Goal: Task Accomplishment & Management: Manage account settings

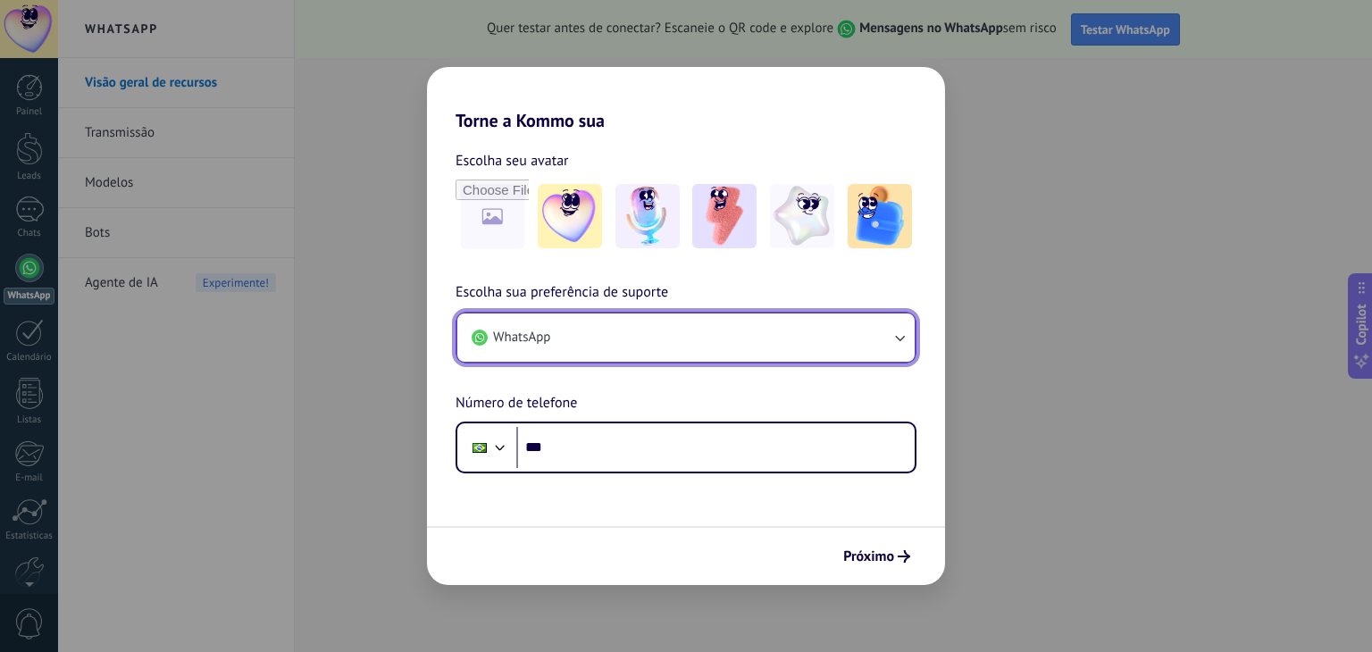
click at [522, 329] on span "WhatsApp" at bounding box center [521, 338] width 57 height 18
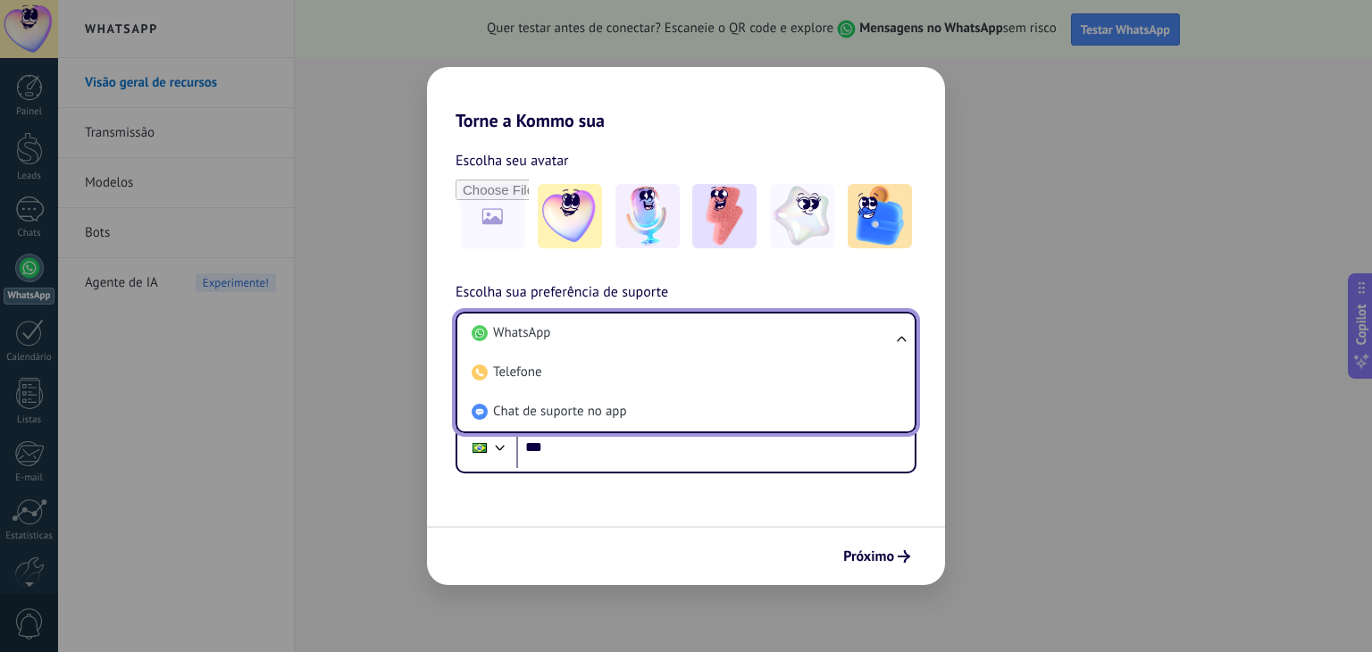
click at [522, 327] on span "WhatsApp" at bounding box center [521, 333] width 57 height 18
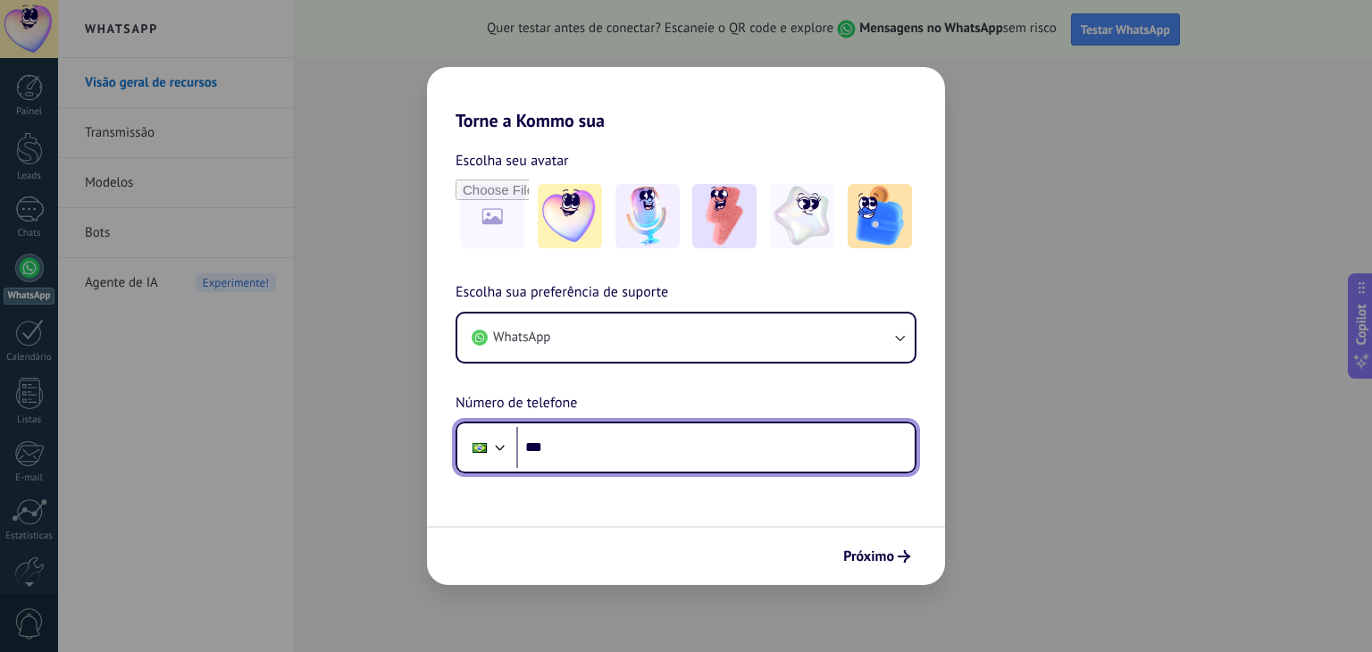
click at [586, 440] on input "***" at bounding box center [715, 447] width 399 height 41
paste input "**********"
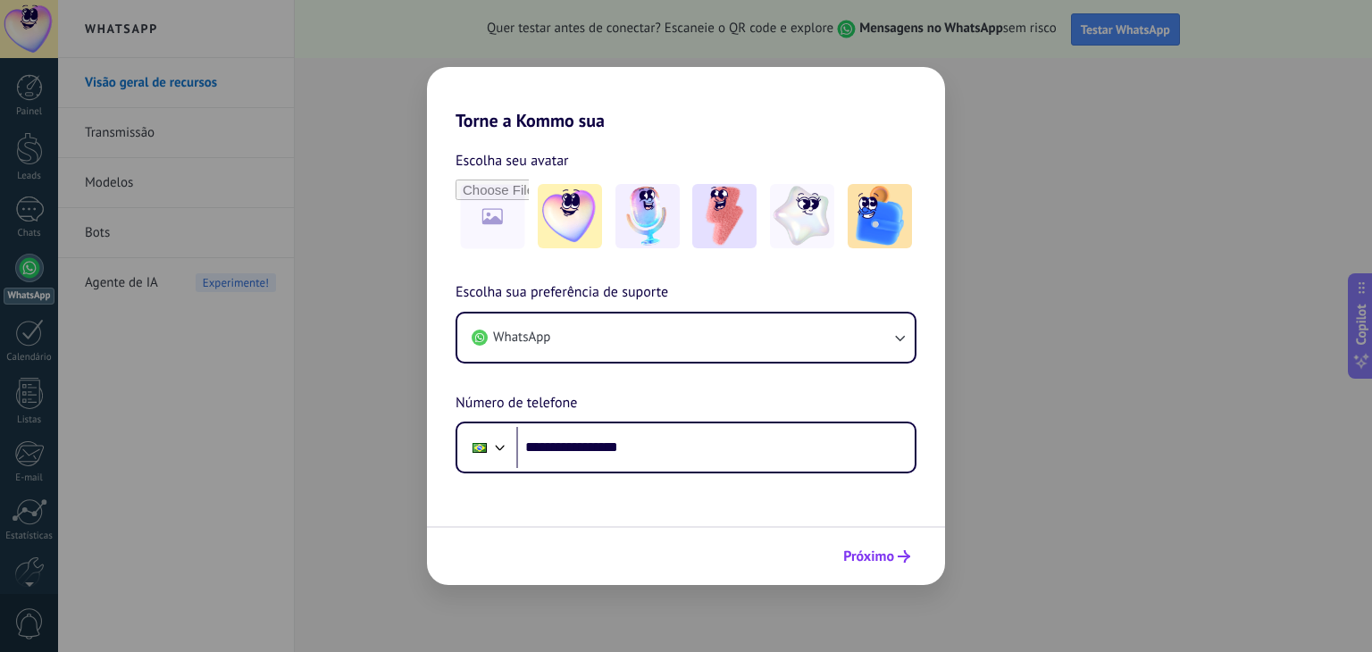
click at [867, 553] on span "Próximo" at bounding box center [868, 556] width 51 height 13
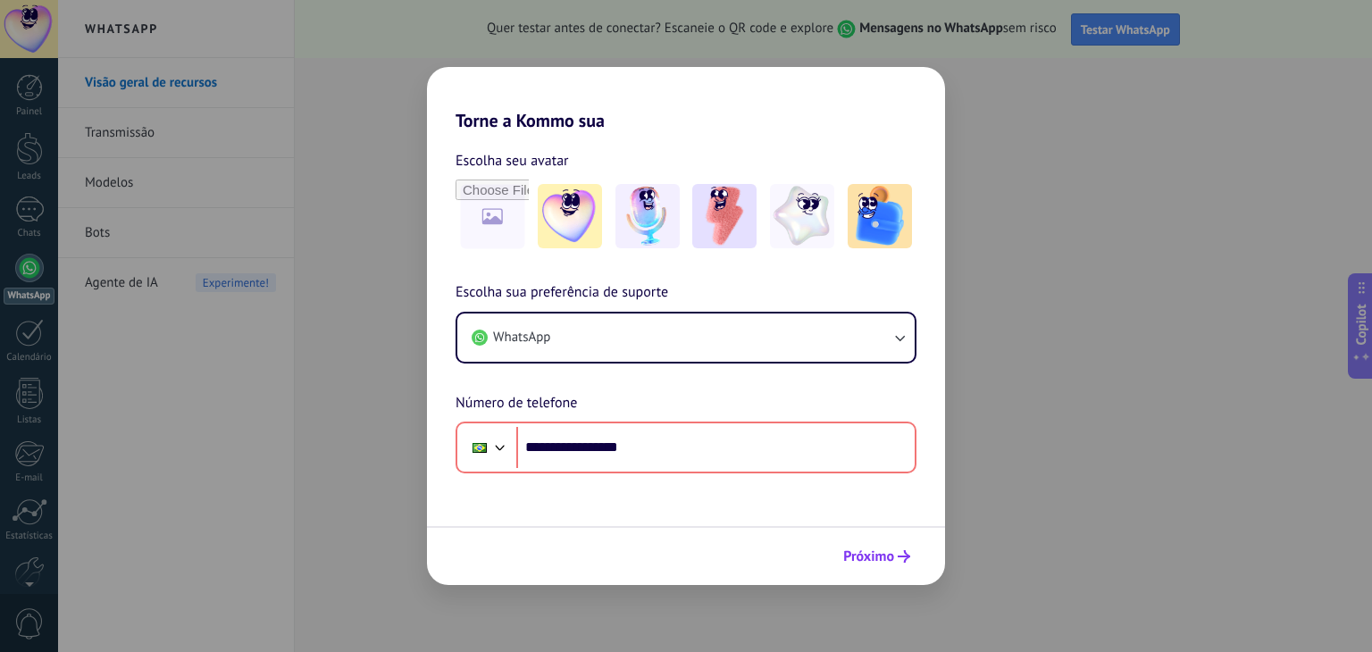
click at [884, 550] on span "Próximo" at bounding box center [868, 556] width 51 height 13
click at [645, 376] on div "**********" at bounding box center [686, 377] width 518 height 192
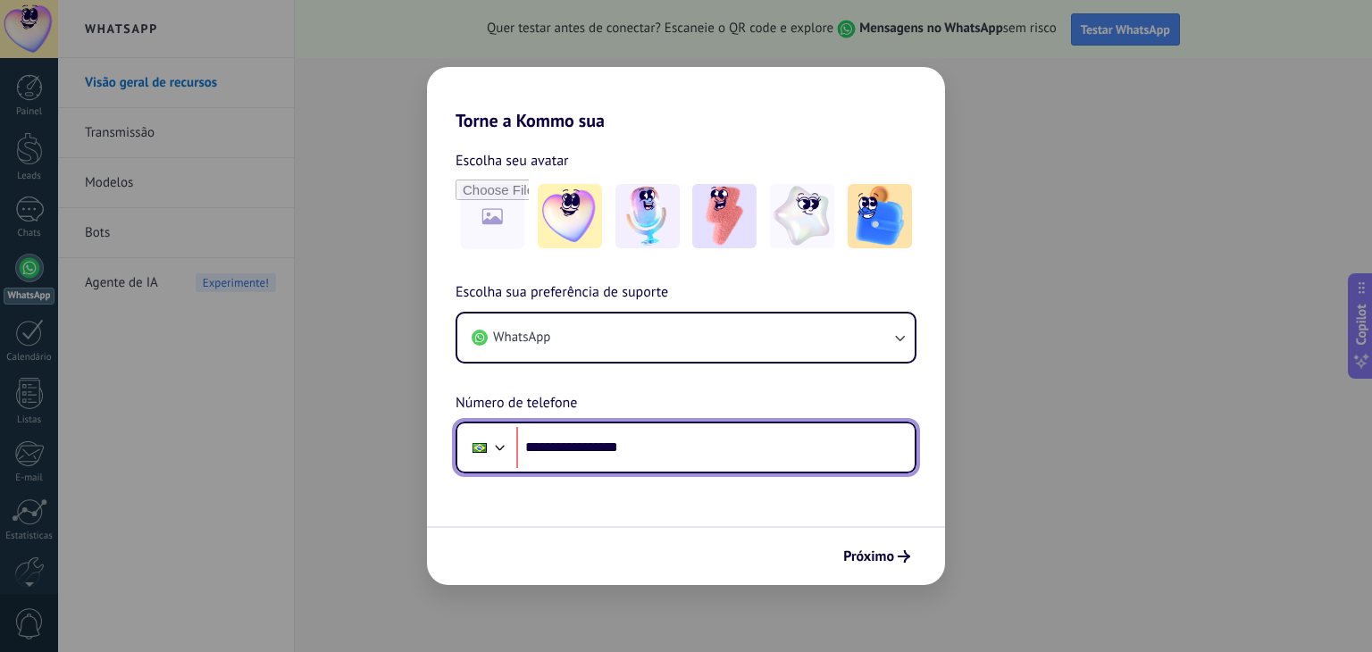
click at [611, 454] on input "**********" at bounding box center [715, 447] width 399 height 41
click at [583, 448] on input "**********" at bounding box center [715, 447] width 399 height 41
type input "**********"
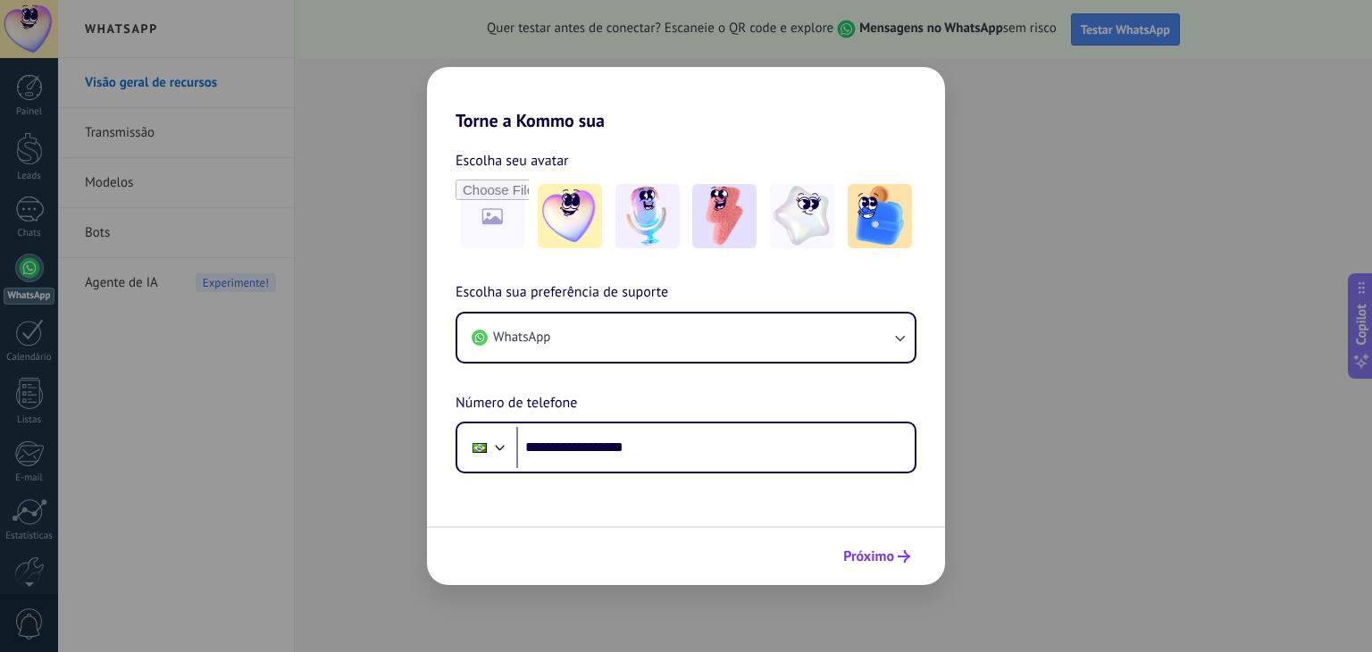
click at [860, 550] on span "Próximo" at bounding box center [868, 556] width 51 height 13
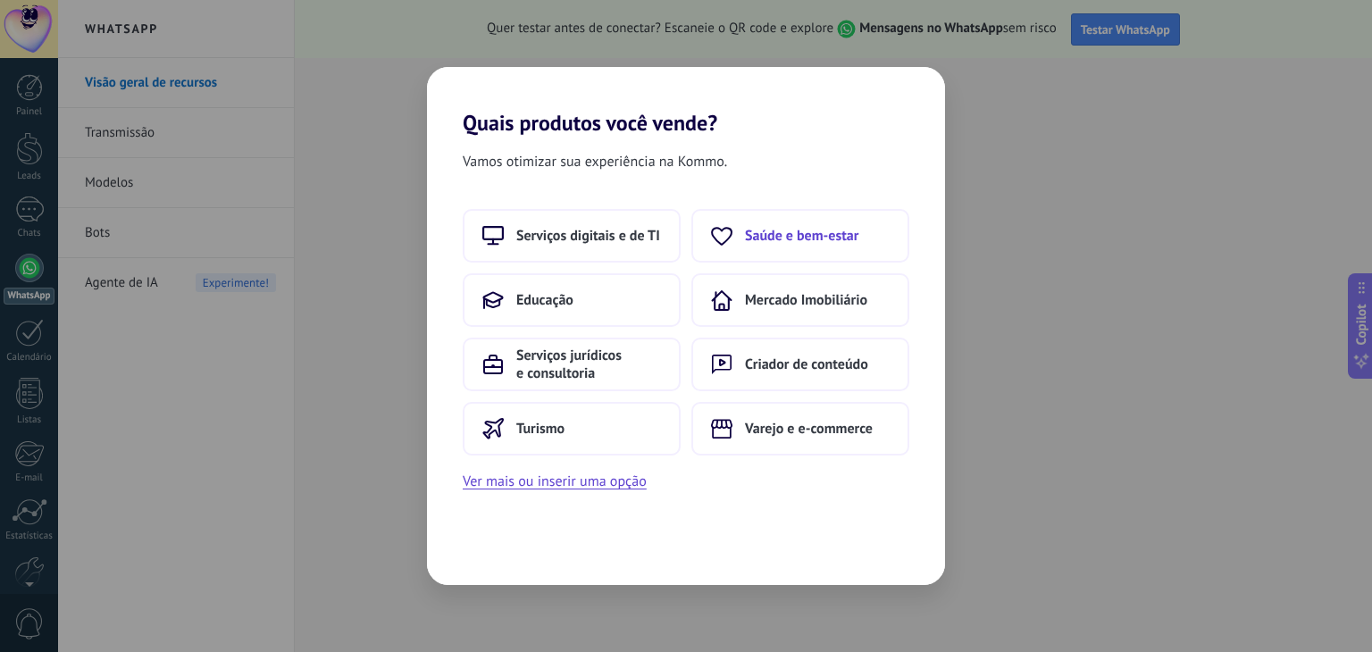
click at [801, 237] on span "Saúde e bem-estar" at bounding box center [801, 236] width 113 height 18
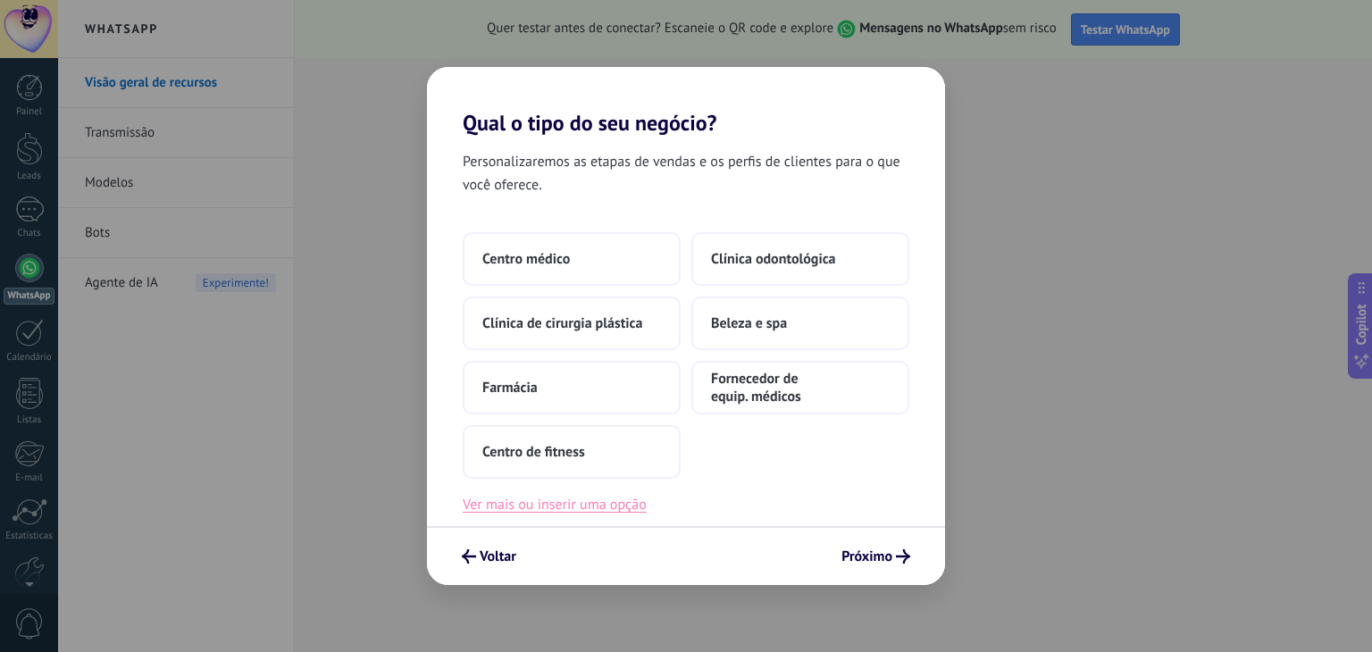
click at [587, 500] on button "Ver mais ou inserir uma opção" at bounding box center [555, 504] width 184 height 23
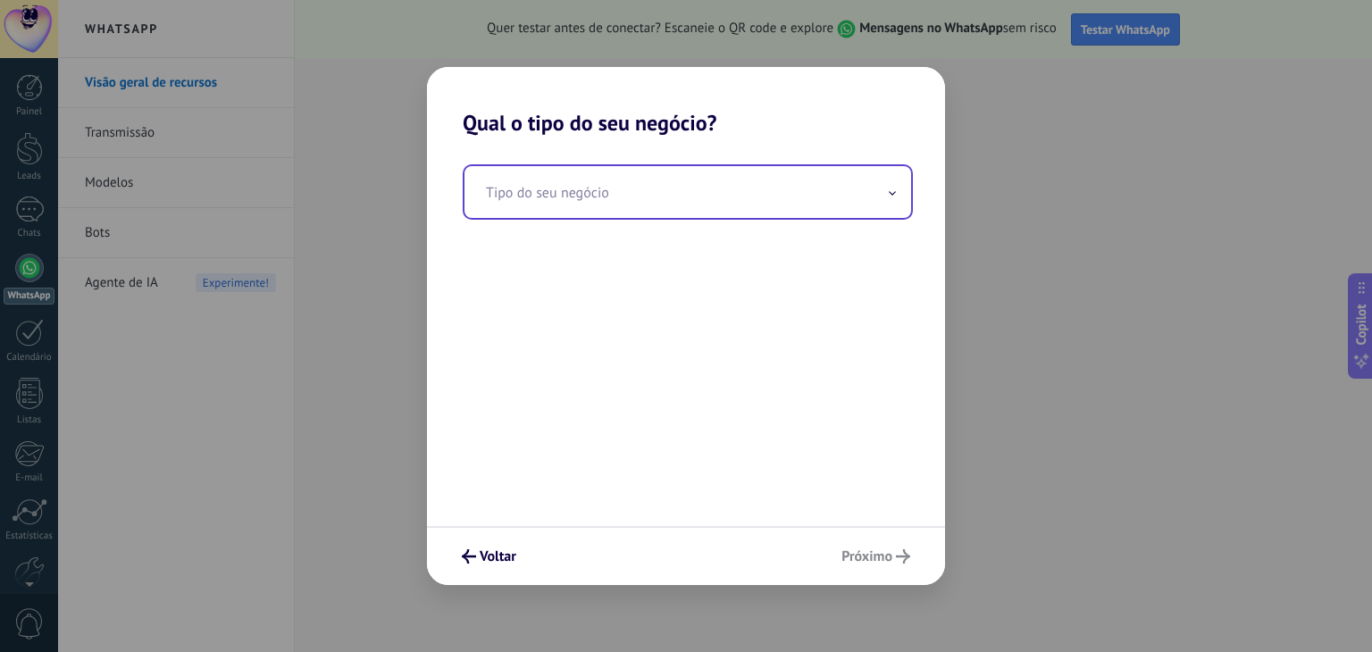
click at [592, 189] on input "text" at bounding box center [688, 192] width 447 height 52
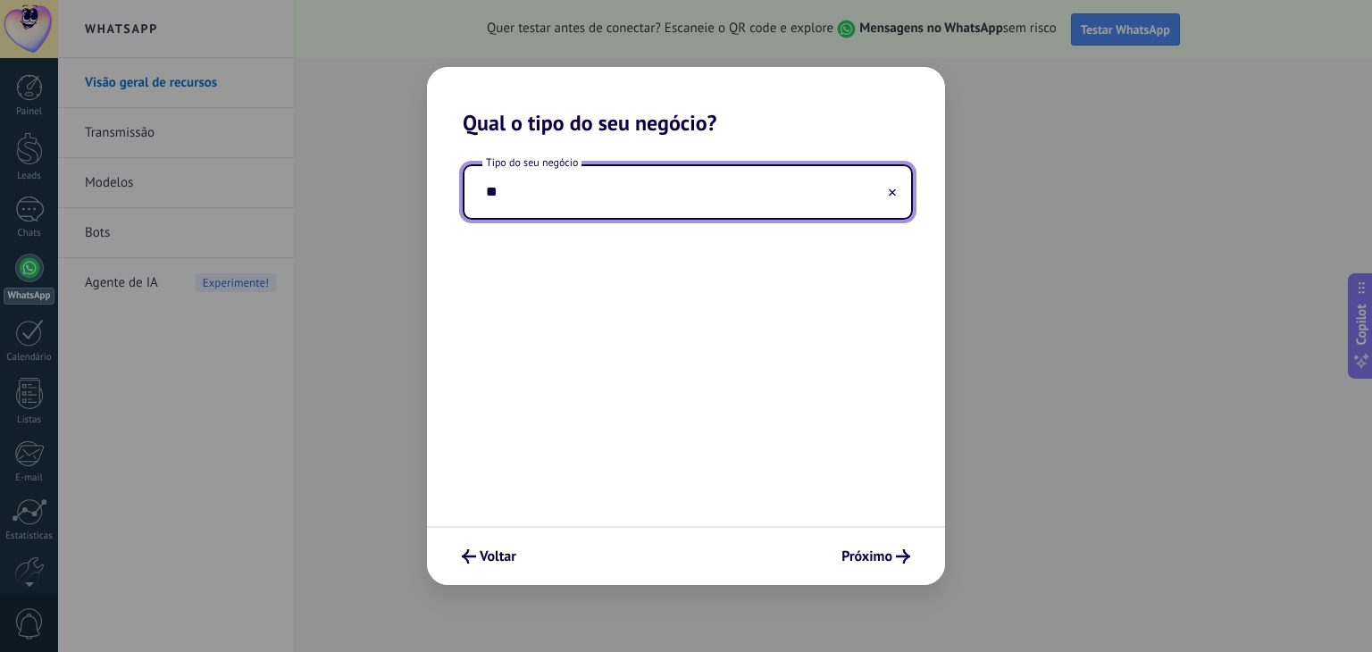
type input "*"
type input "*******"
click at [858, 550] on span "Próximo" at bounding box center [867, 556] width 51 height 13
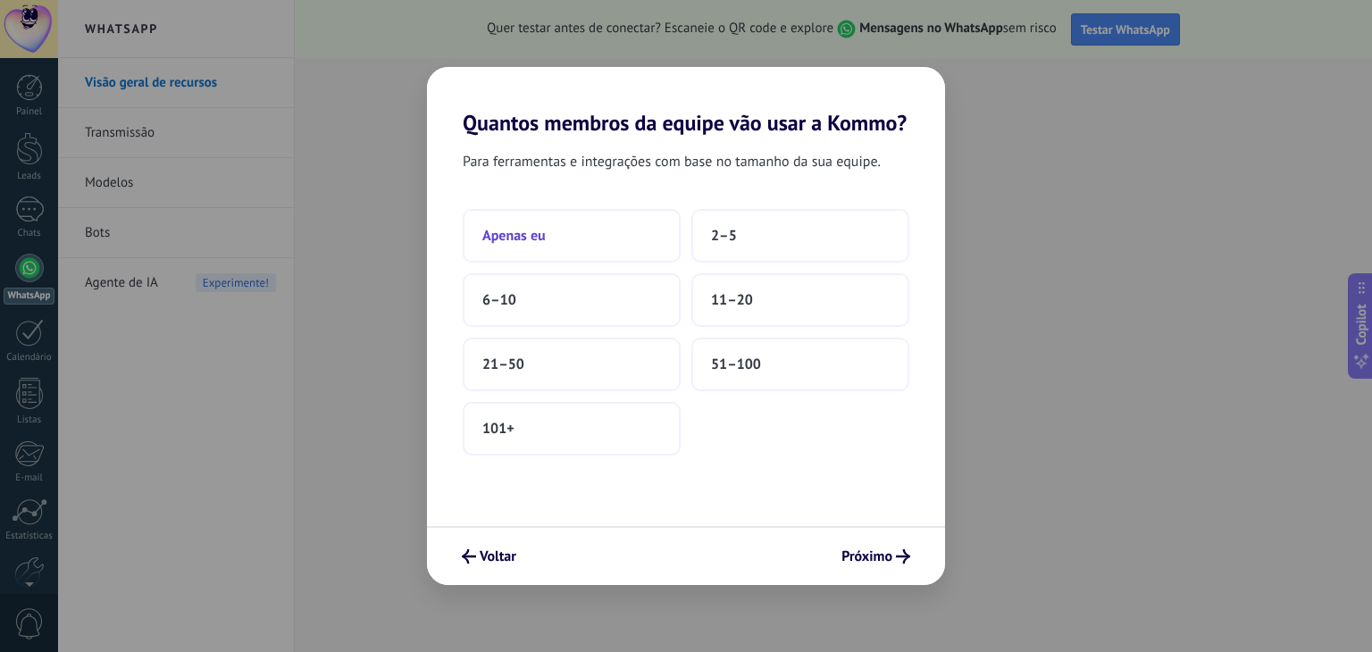
click at [566, 237] on button "Apenas eu" at bounding box center [572, 236] width 218 height 54
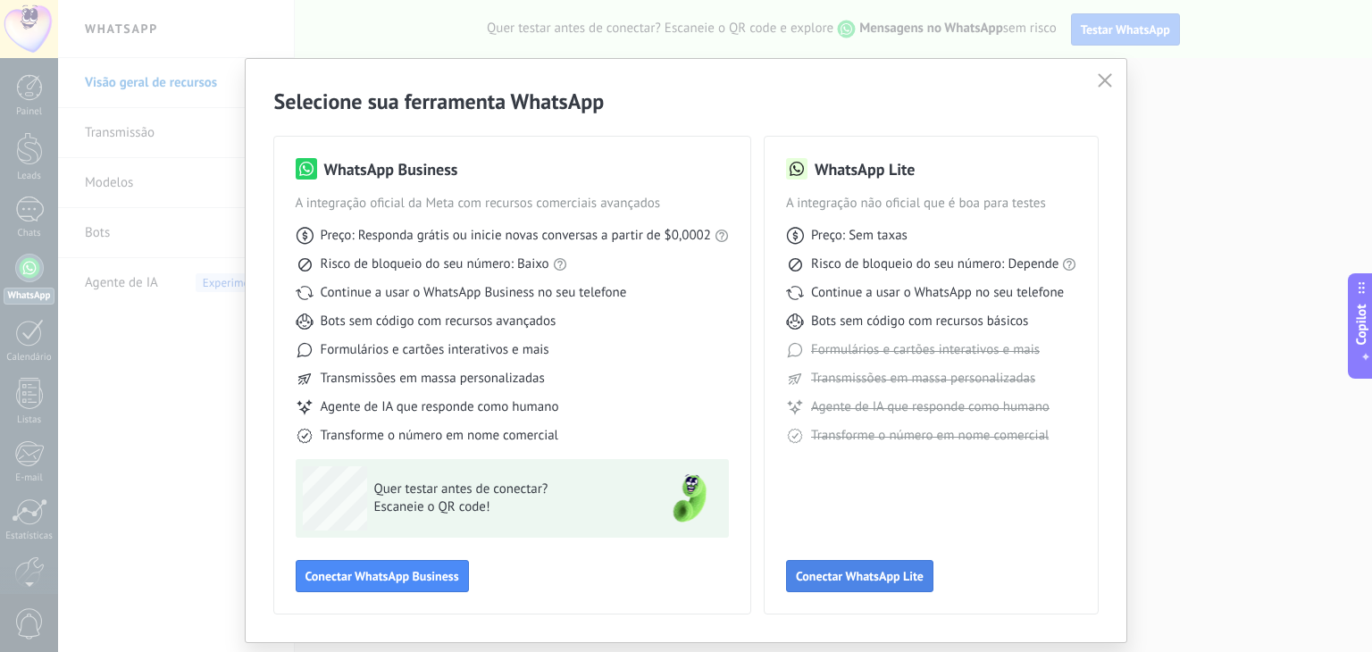
click at [847, 573] on span "Conectar WhatsApp Lite" at bounding box center [860, 576] width 128 height 13
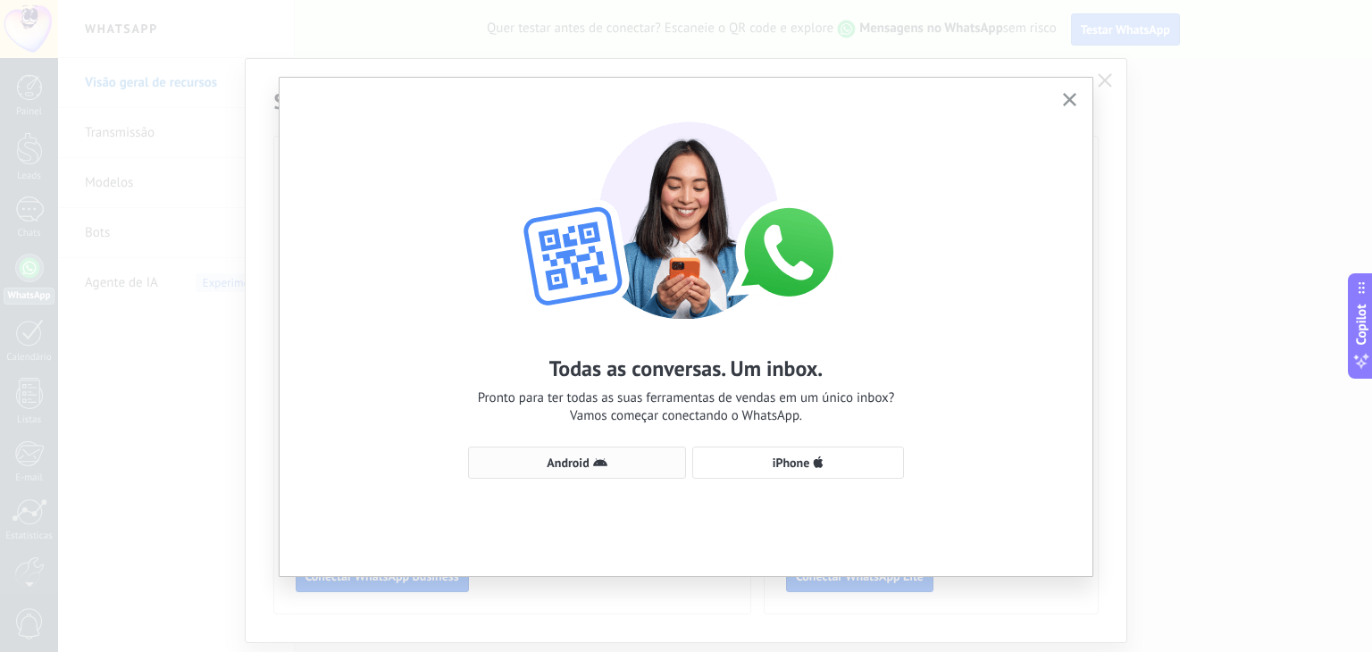
click at [639, 457] on span "Android" at bounding box center [577, 463] width 198 height 14
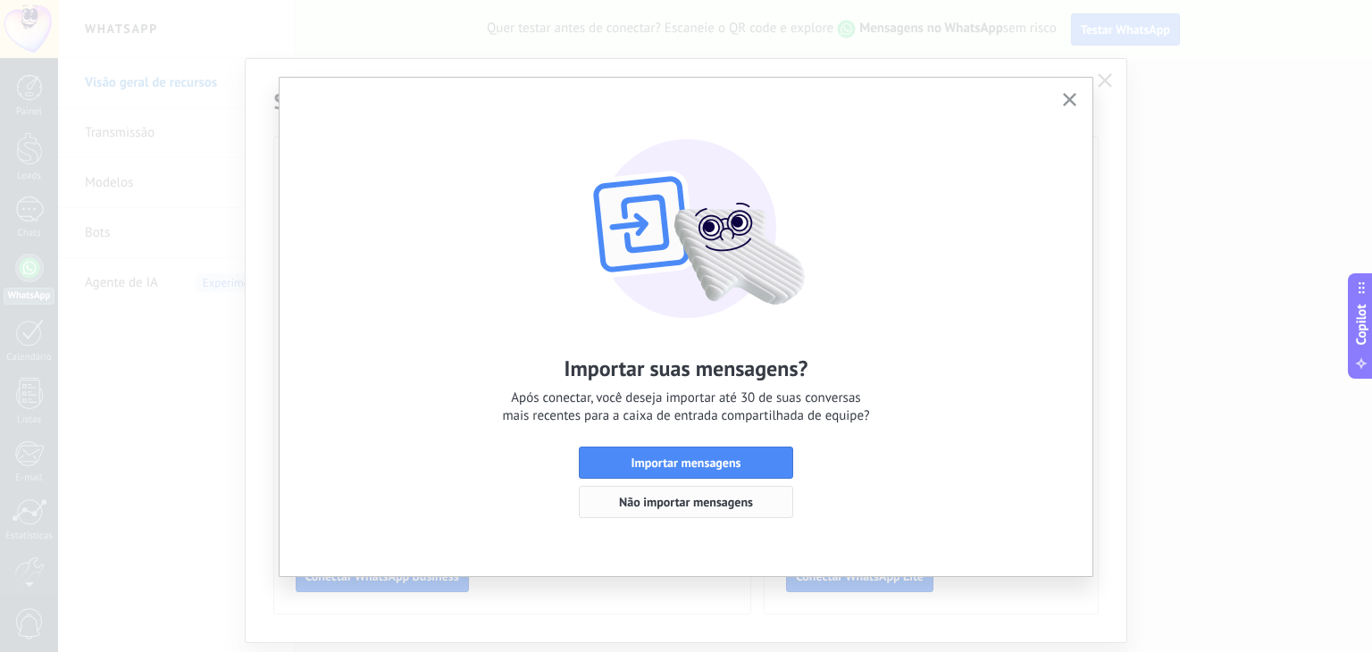
click at [661, 509] on button "Não importar mensagens" at bounding box center [686, 502] width 214 height 32
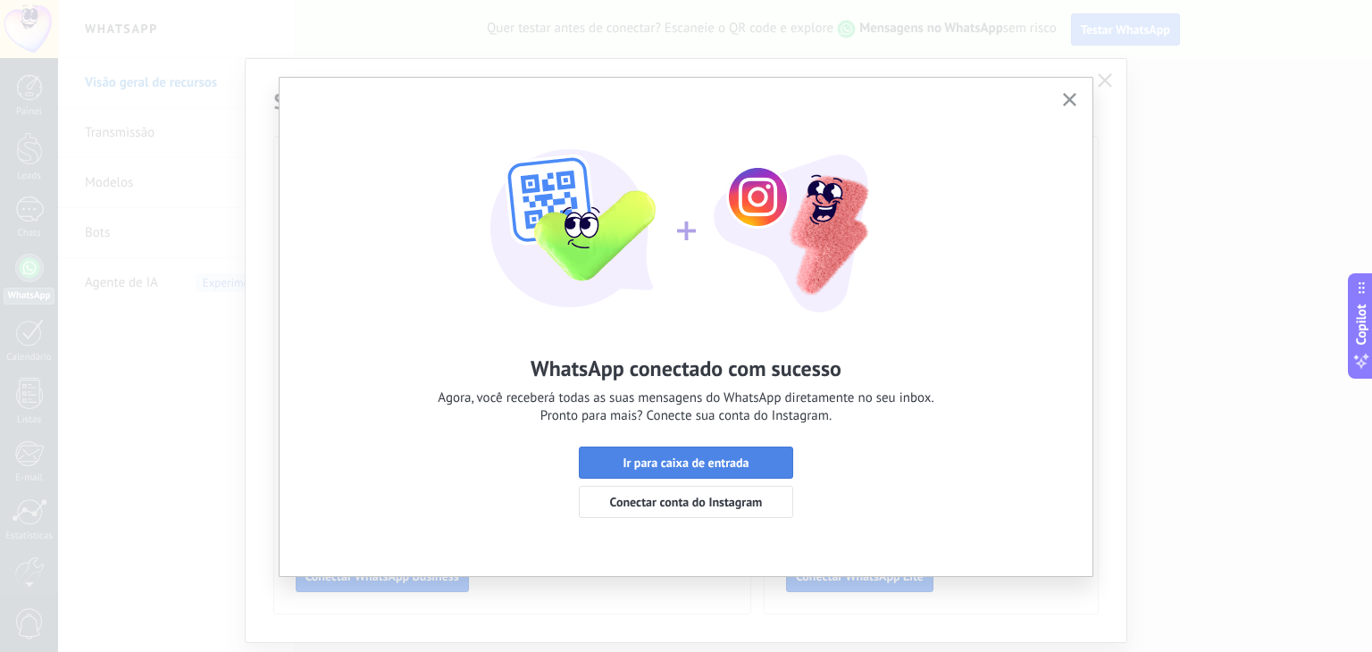
click at [747, 472] on button "Ir para caixa de entrada" at bounding box center [686, 463] width 214 height 32
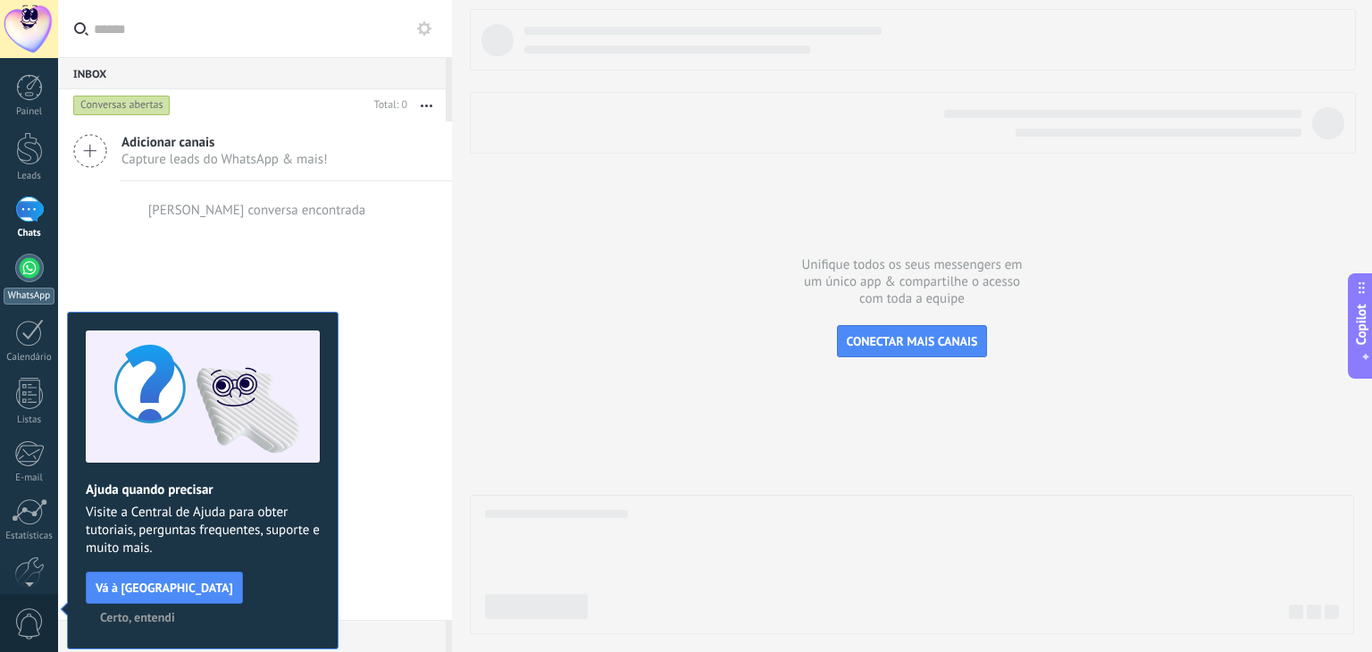
click at [32, 273] on div at bounding box center [29, 268] width 29 height 29
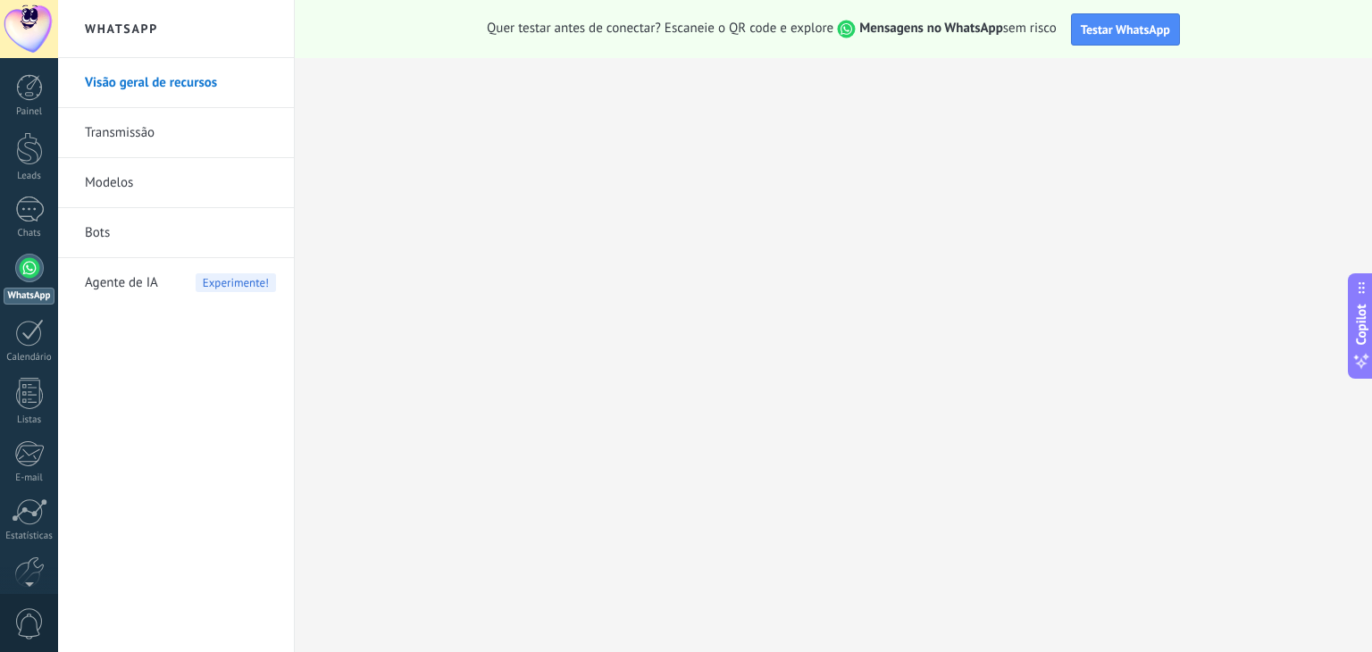
click at [123, 133] on link "Transmissão" at bounding box center [180, 133] width 191 height 50
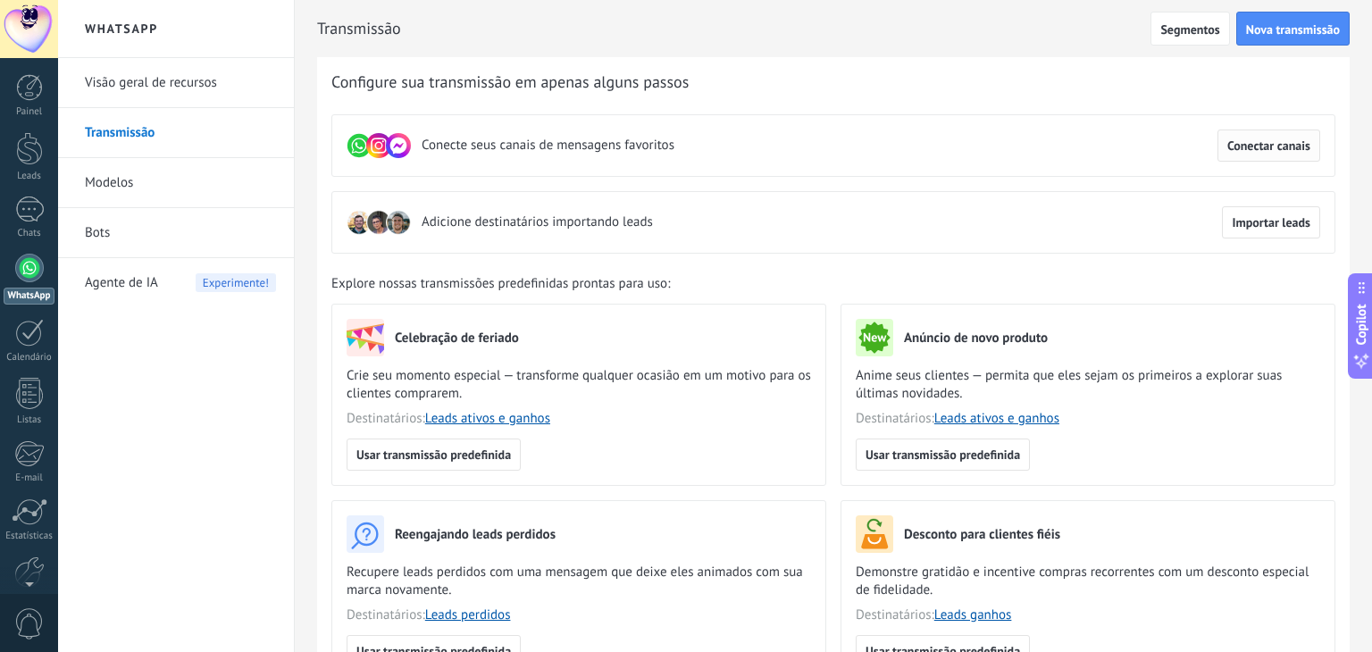
click at [1255, 140] on span "Conectar canais" at bounding box center [1269, 145] width 83 height 13
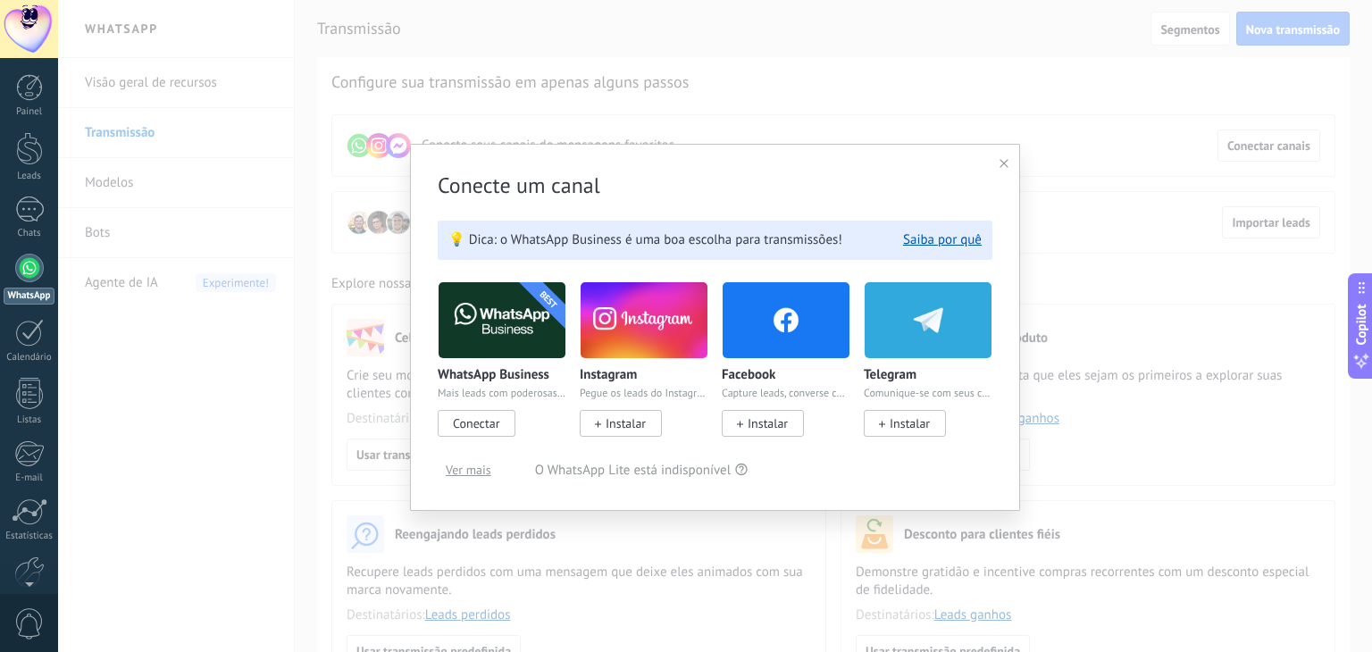
click at [491, 424] on span "Conectar" at bounding box center [476, 423] width 46 height 16
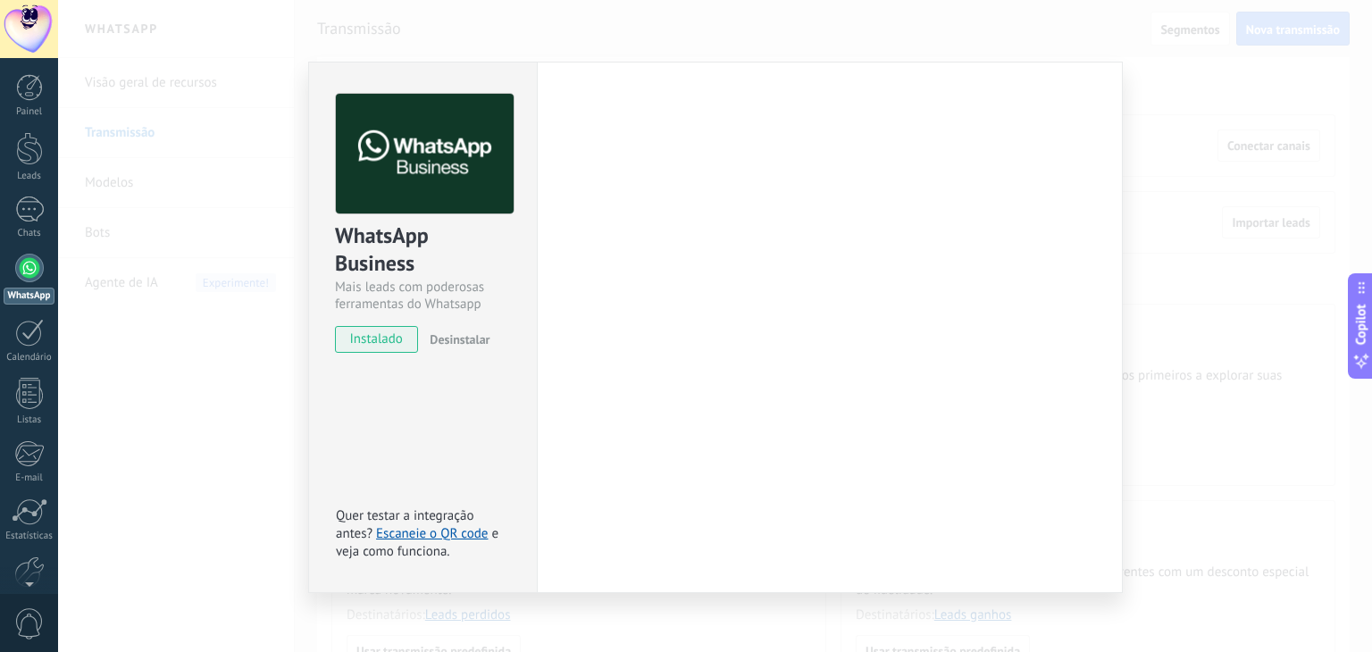
click at [474, 426] on div "WhatsApp Business Mais leads com poderosas ferramentas do Whatsapp instalado De…" at bounding box center [715, 326] width 1314 height 652
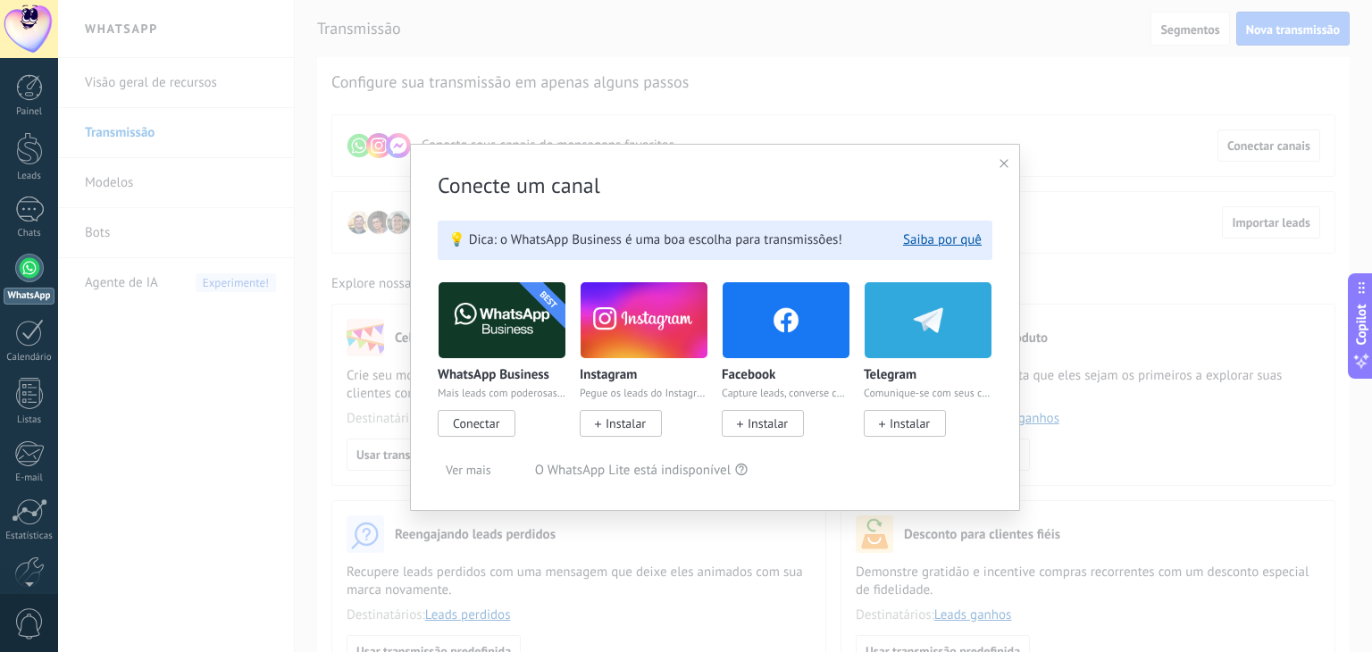
click at [474, 426] on span "Conectar" at bounding box center [476, 423] width 46 height 16
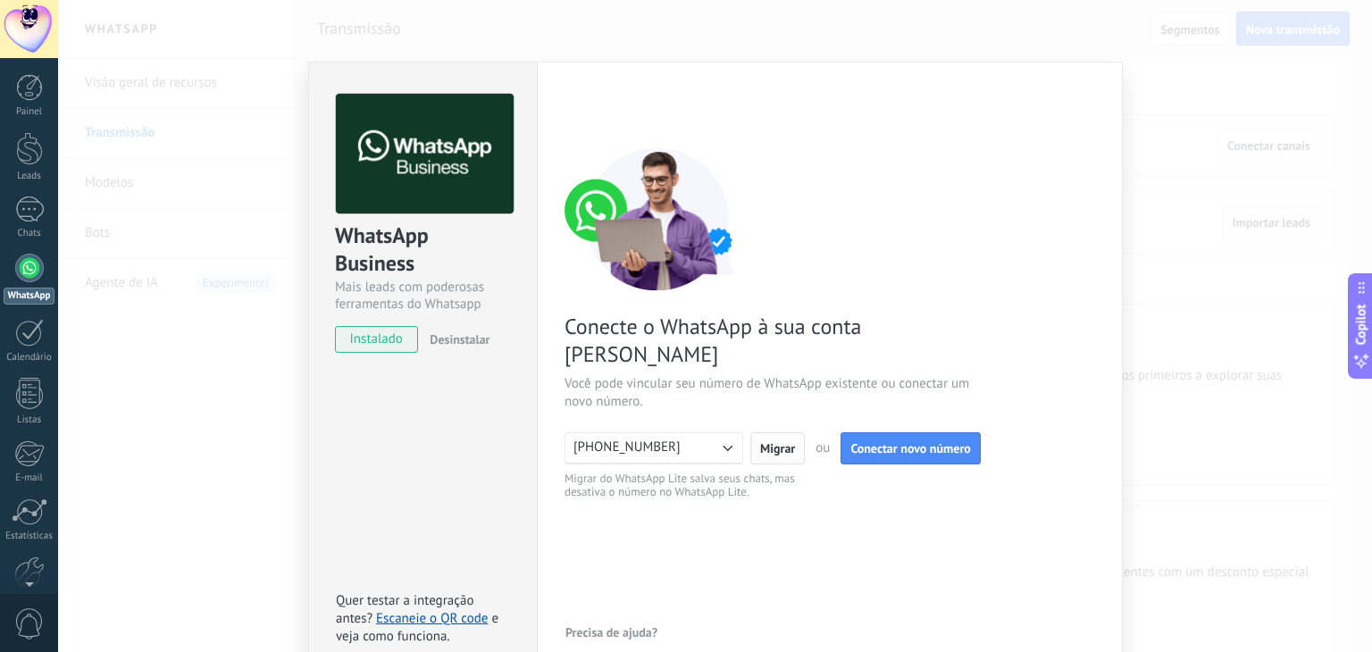
click at [775, 442] on span "Migrar" at bounding box center [777, 448] width 35 height 13
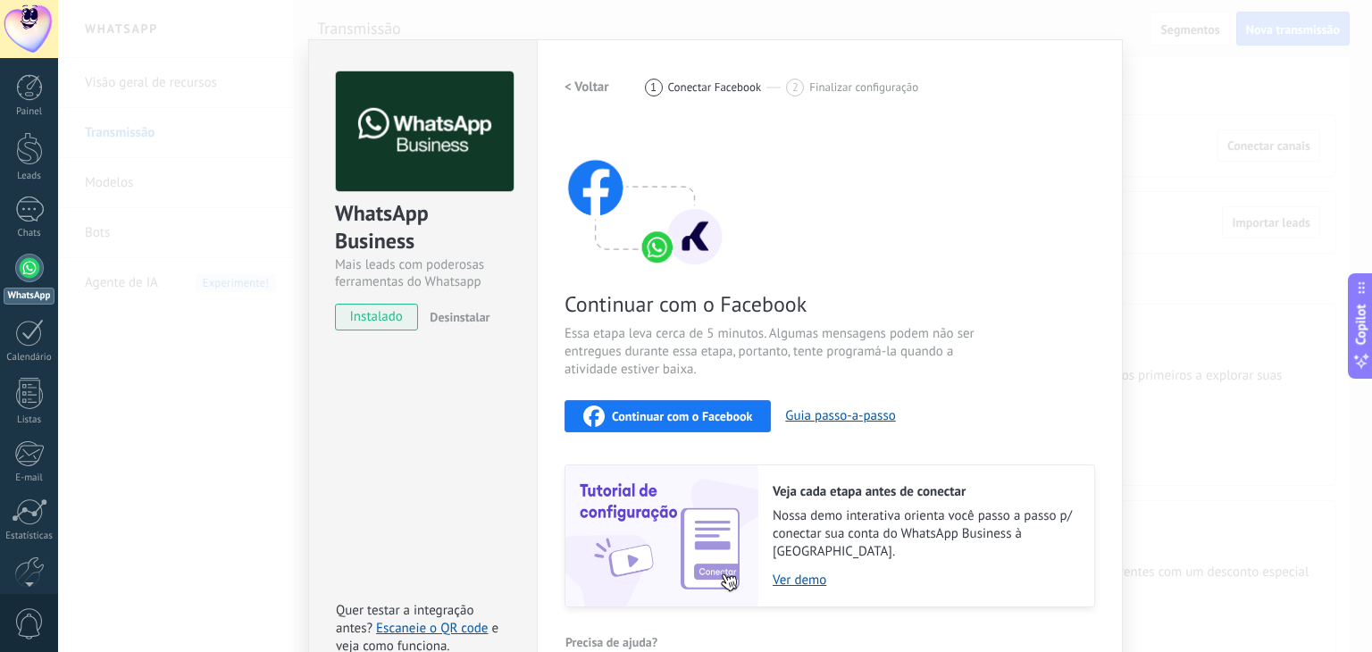
scroll to position [43, 0]
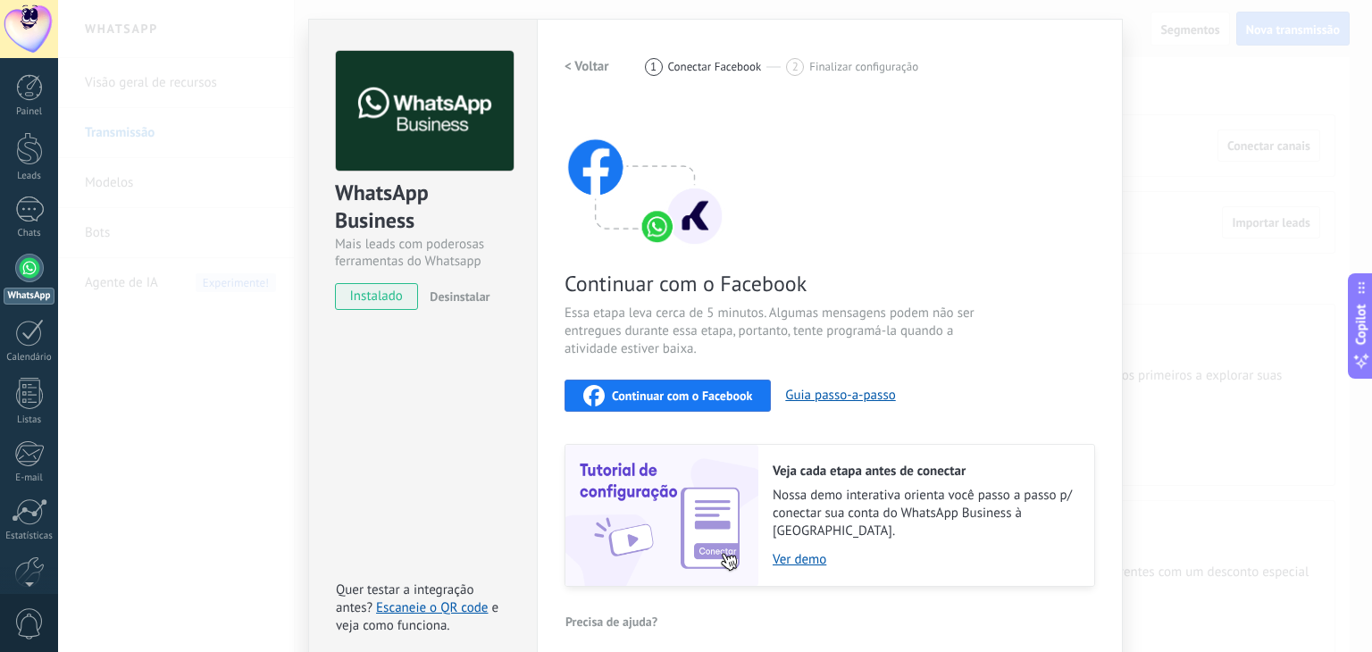
click at [690, 391] on span "Continuar com o Facebook" at bounding box center [682, 396] width 140 height 13
click at [460, 290] on span "Desinstalar" at bounding box center [460, 297] width 60 height 16
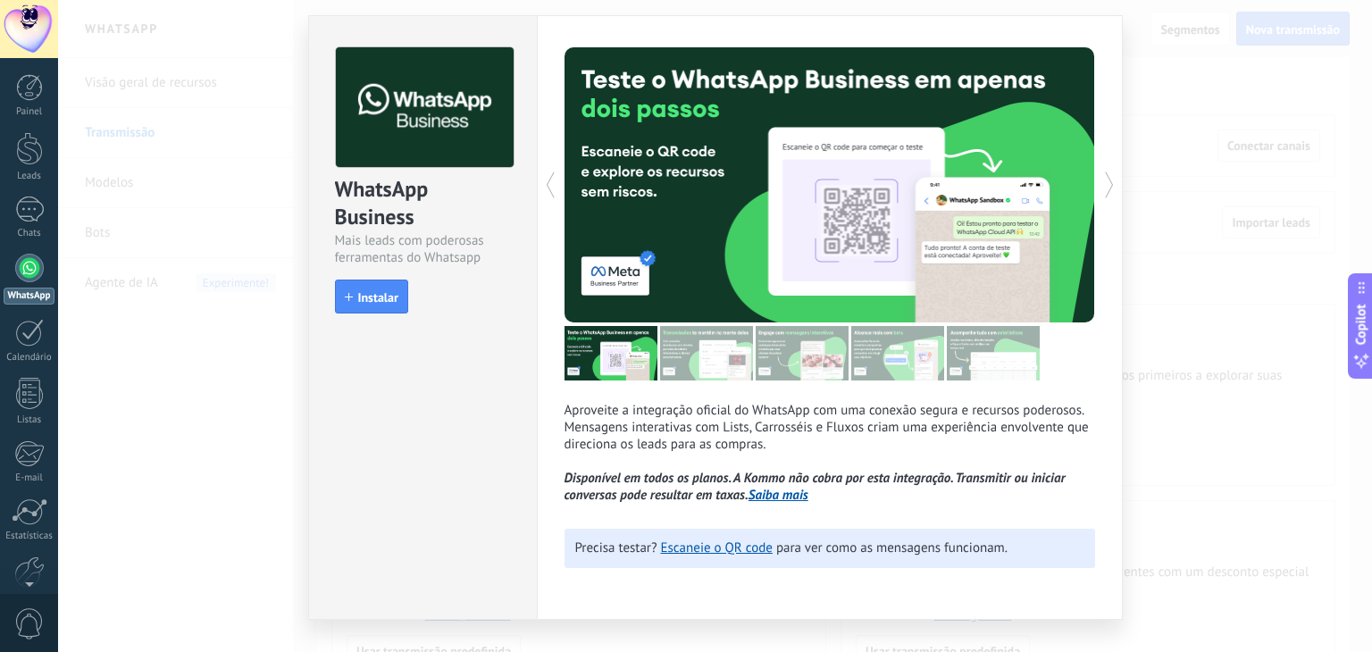
scroll to position [0, 0]
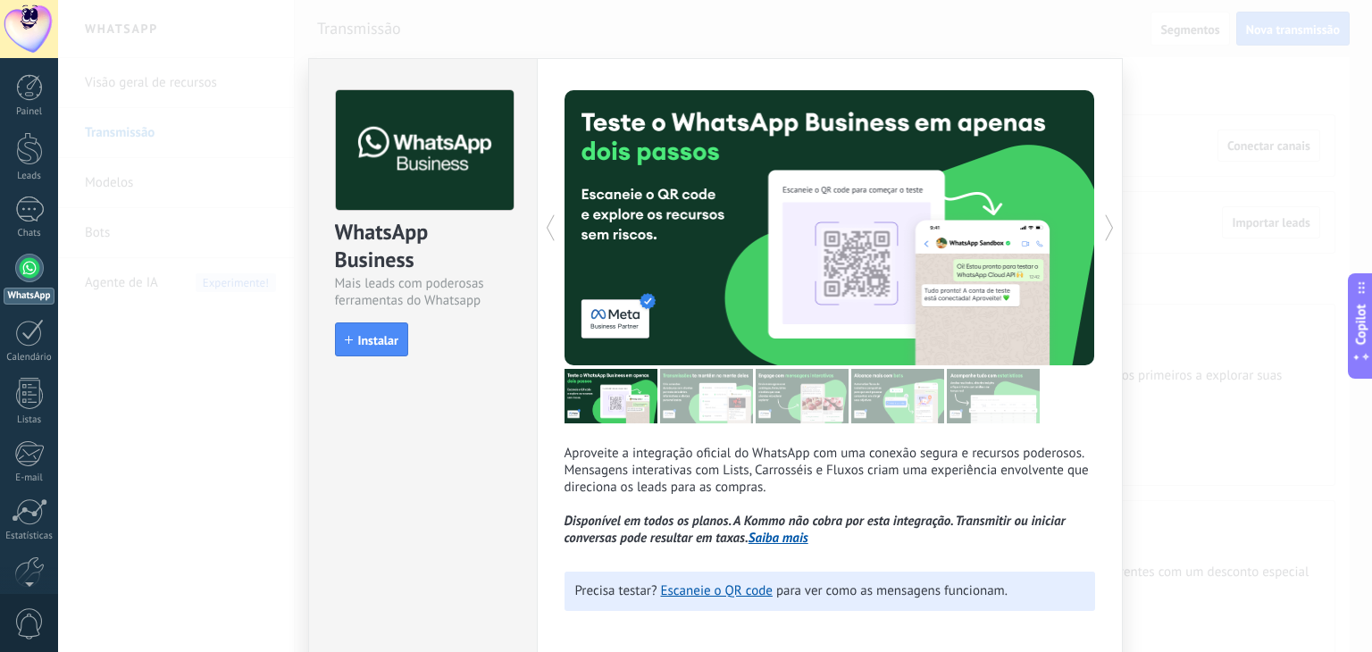
click at [135, 360] on div "WhatsApp Business Mais leads com poderosas ferramentas do Whatsapp install Inst…" at bounding box center [715, 326] width 1314 height 652
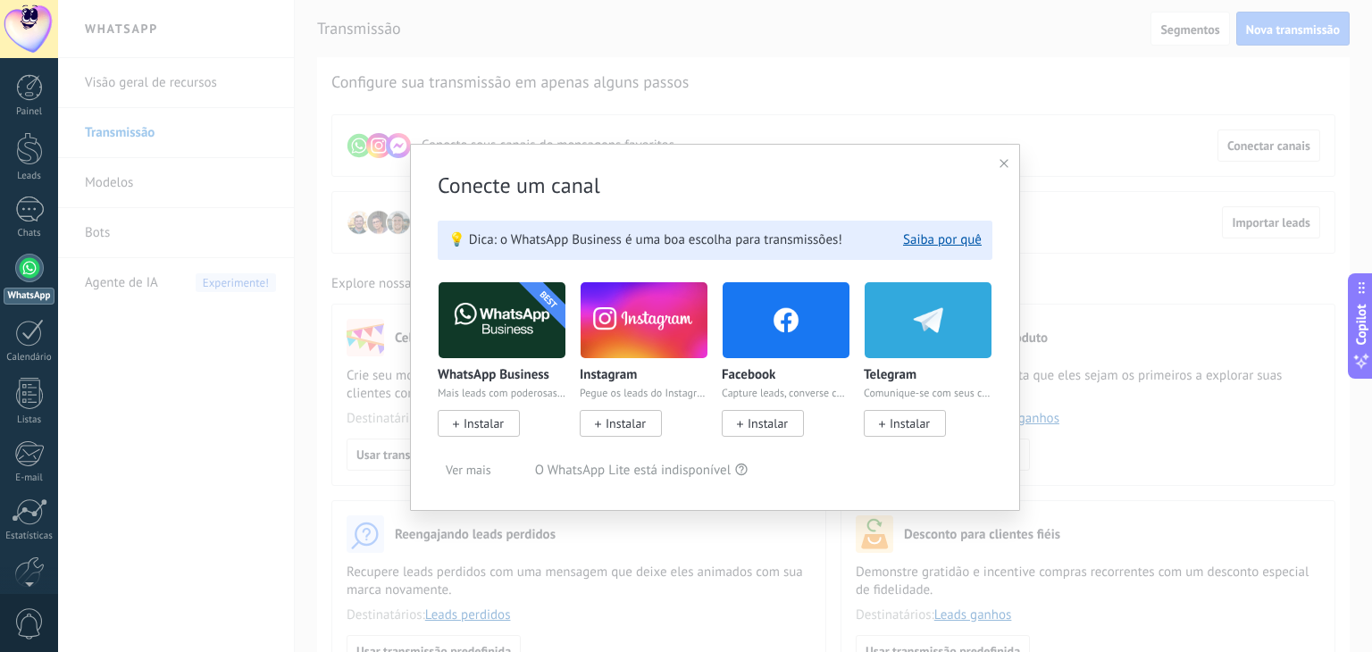
click at [1014, 164] on div "Conecte um canal 💡 Dica: o WhatsApp Business é uma boa escolha para transmissõe…" at bounding box center [715, 327] width 610 height 367
click at [991, 160] on div "Conecte um canal 💡 Dica: o WhatsApp Business é uma boa escolha para transmissõe…" at bounding box center [715, 327] width 610 height 367
click at [1008, 165] on icon at bounding box center [1004, 163] width 9 height 9
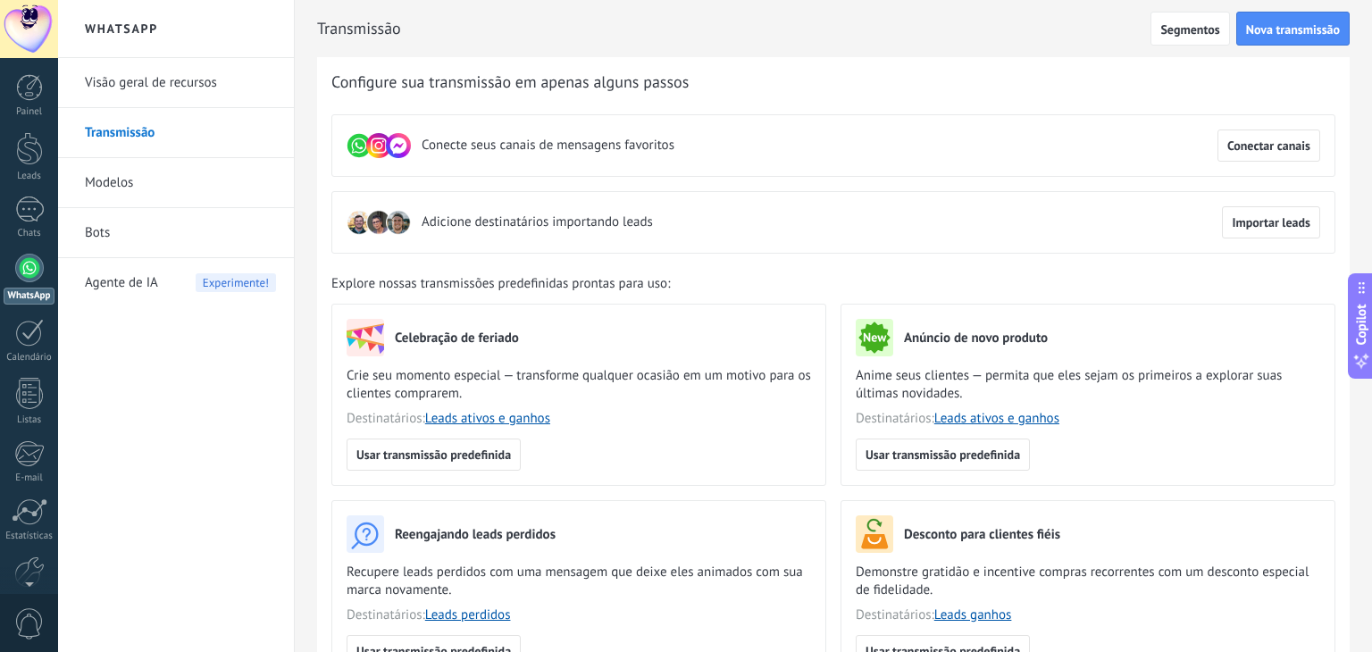
click at [28, 267] on div at bounding box center [29, 268] width 29 height 29
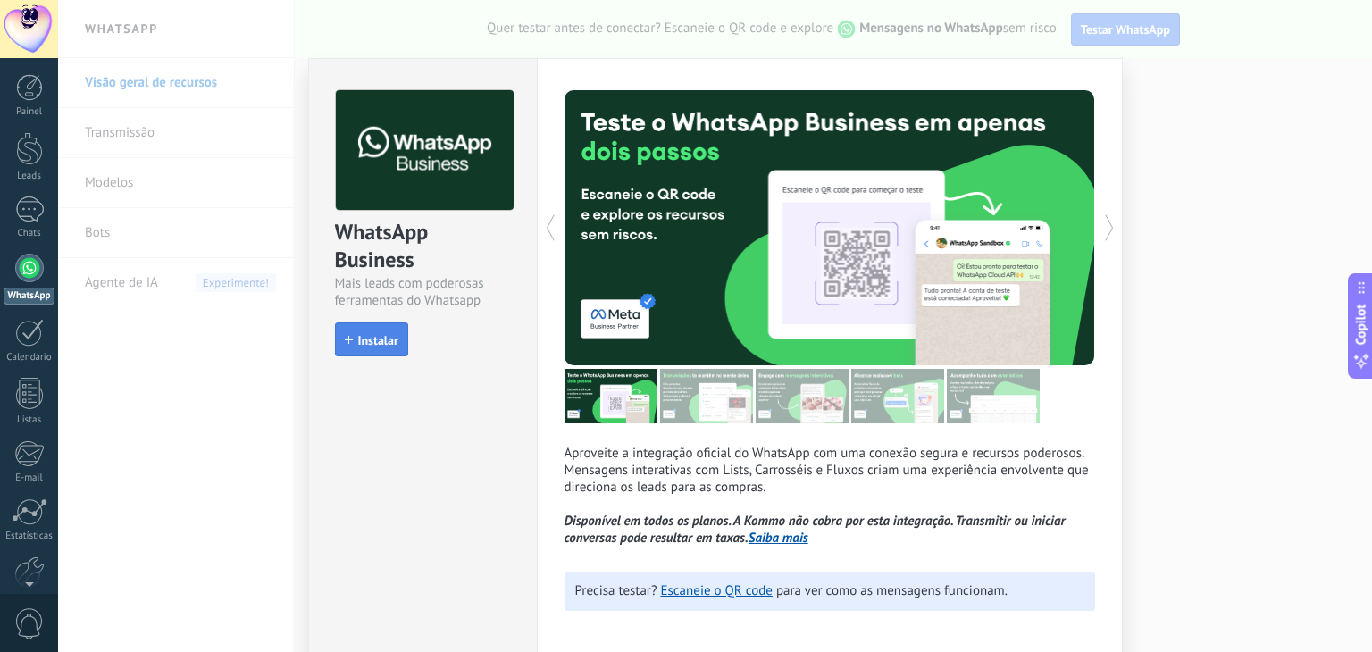
click at [373, 337] on span "Instalar" at bounding box center [378, 340] width 40 height 13
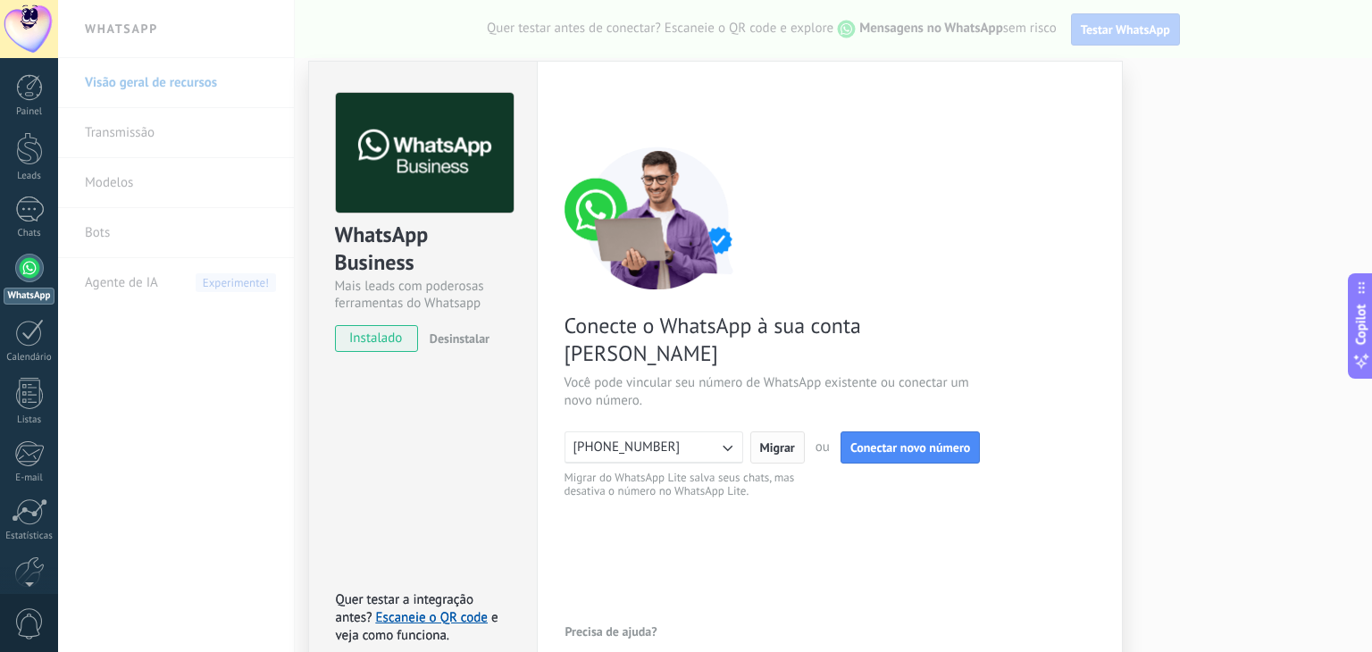
click at [783, 441] on span "Migrar" at bounding box center [777, 447] width 35 height 13
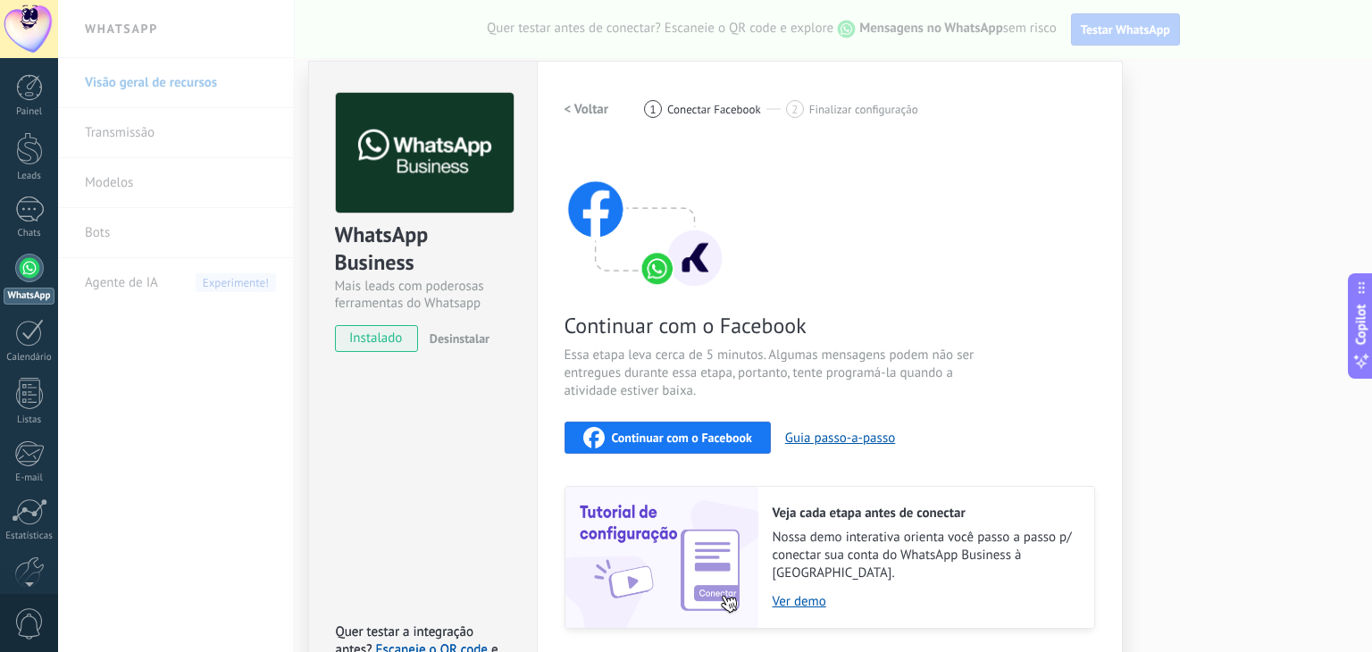
click at [378, 333] on span "instalado" at bounding box center [376, 338] width 81 height 27
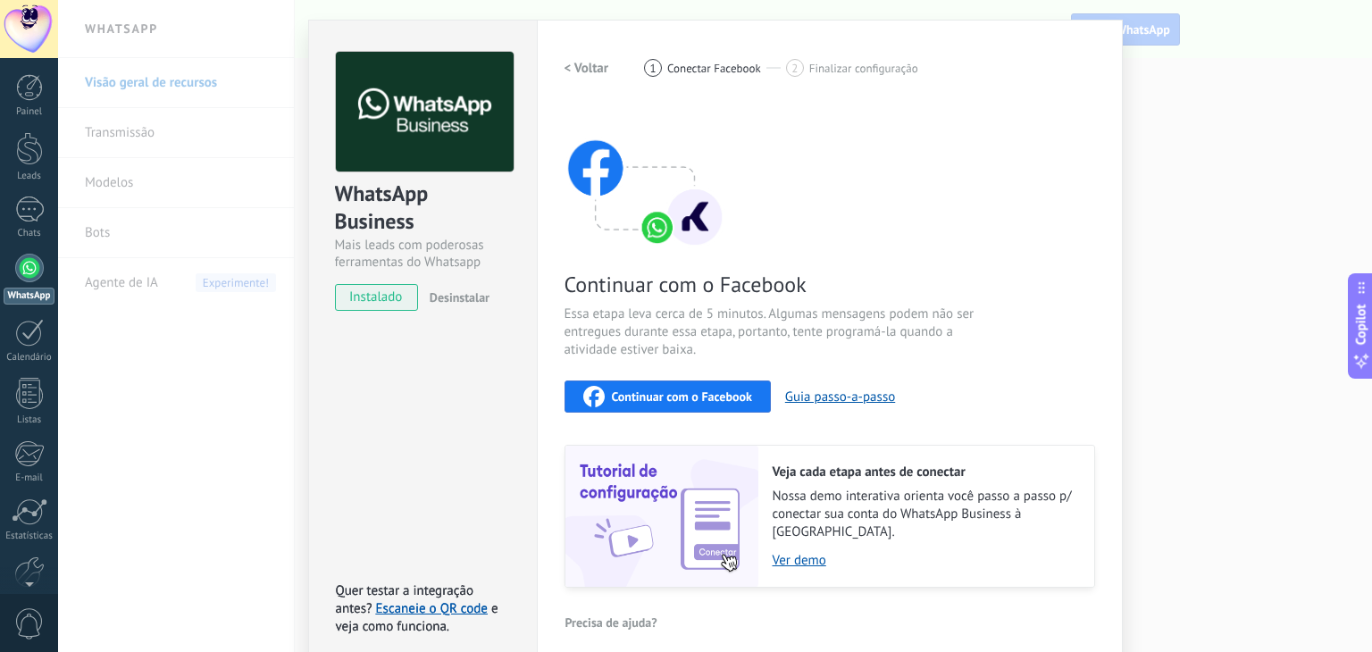
scroll to position [42, 0]
click at [436, 600] on link "Escaneie o QR code" at bounding box center [432, 608] width 112 height 17
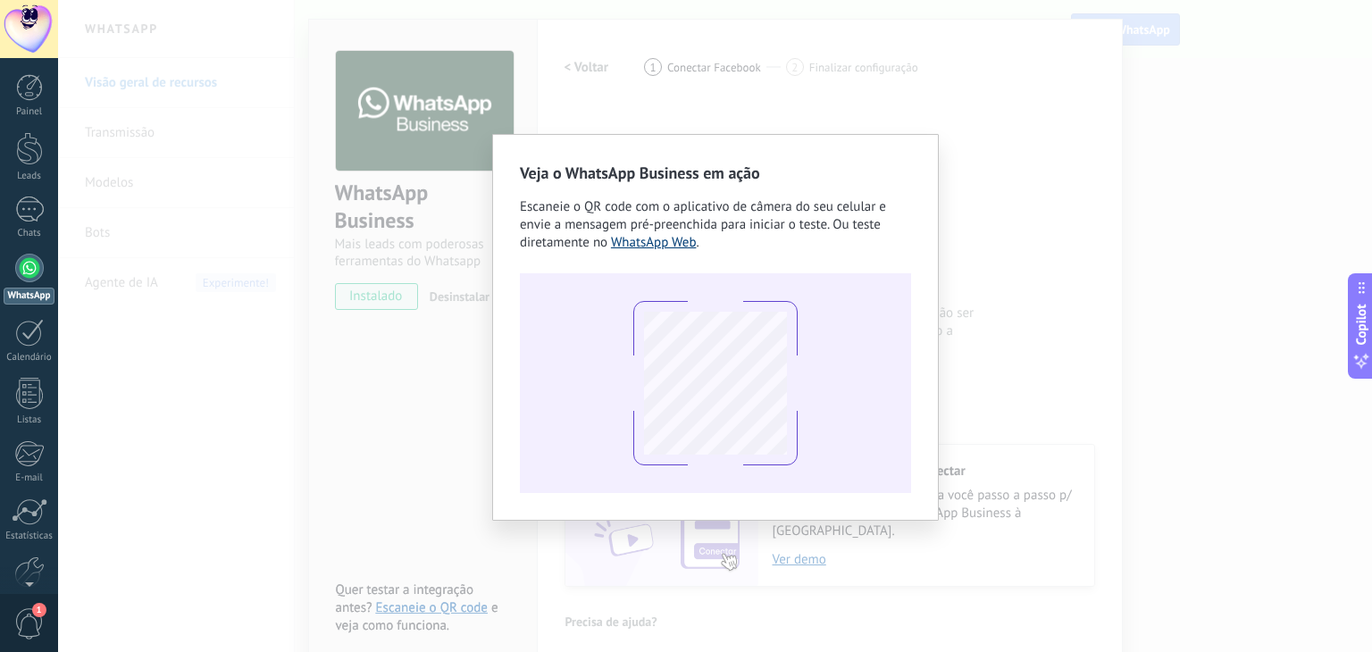
click at [665, 238] on link "WhatsApp Web" at bounding box center [654, 242] width 86 height 17
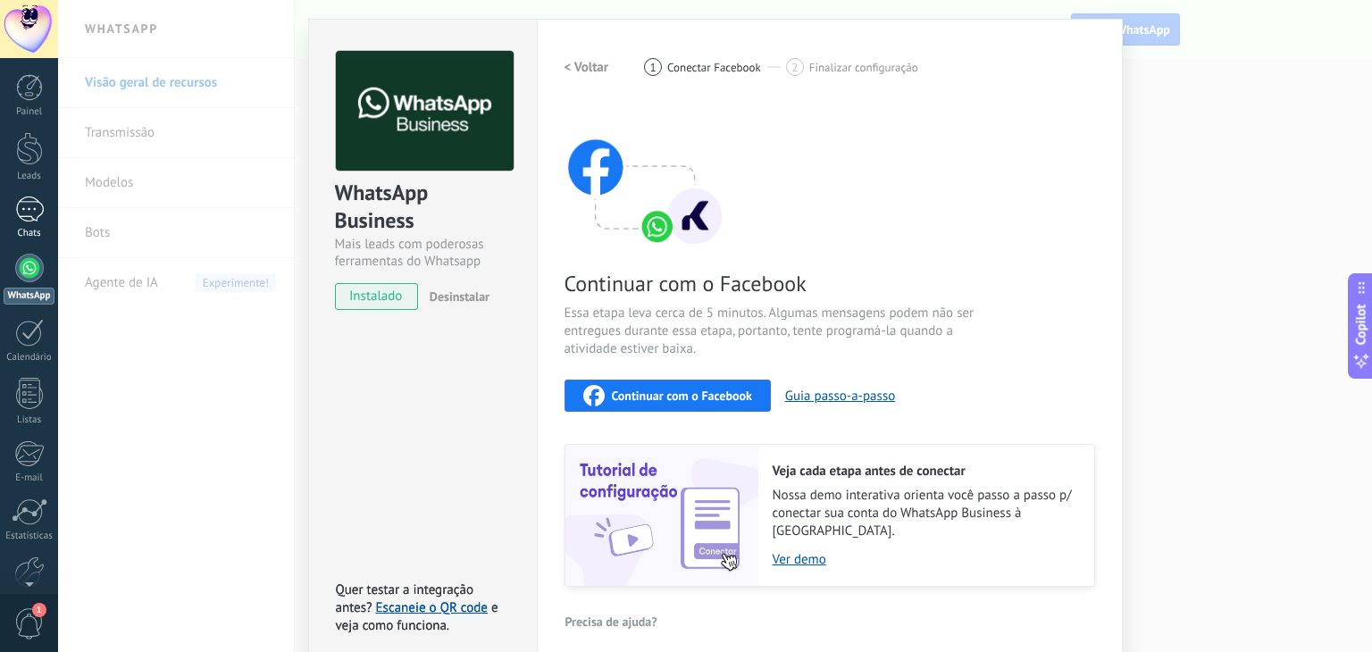
click at [24, 201] on div at bounding box center [29, 210] width 29 height 26
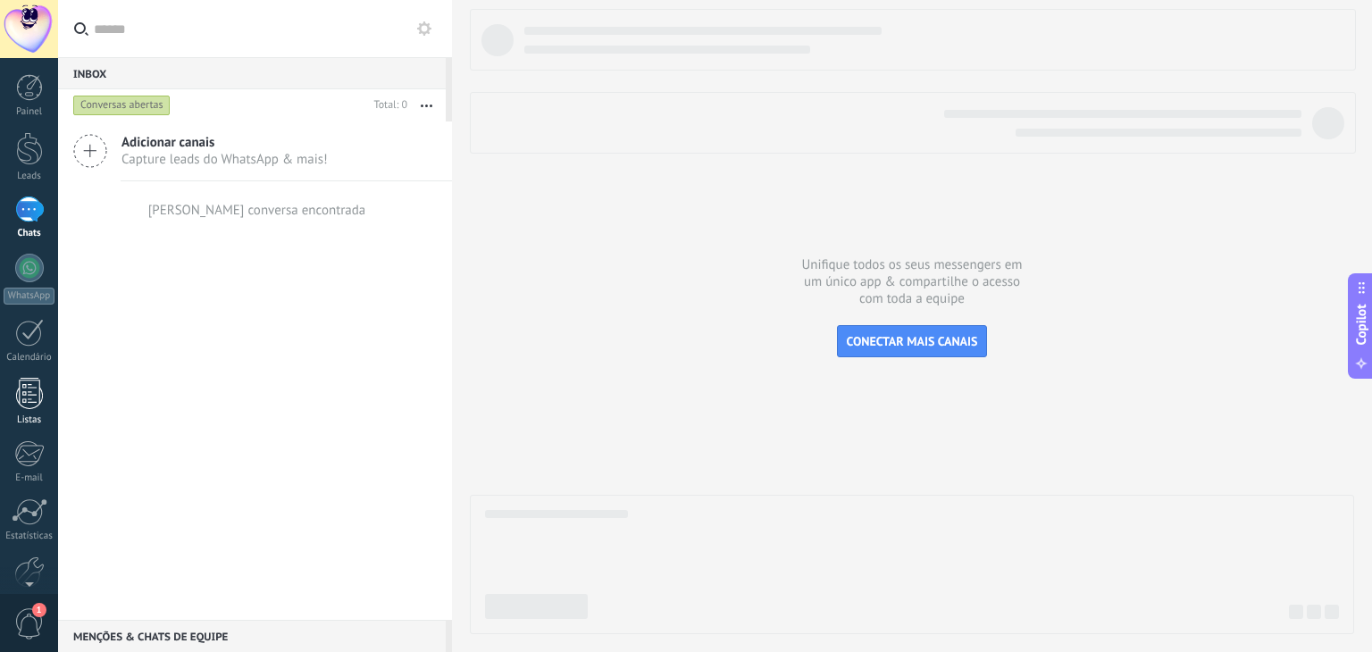
click at [28, 397] on div at bounding box center [29, 393] width 27 height 31
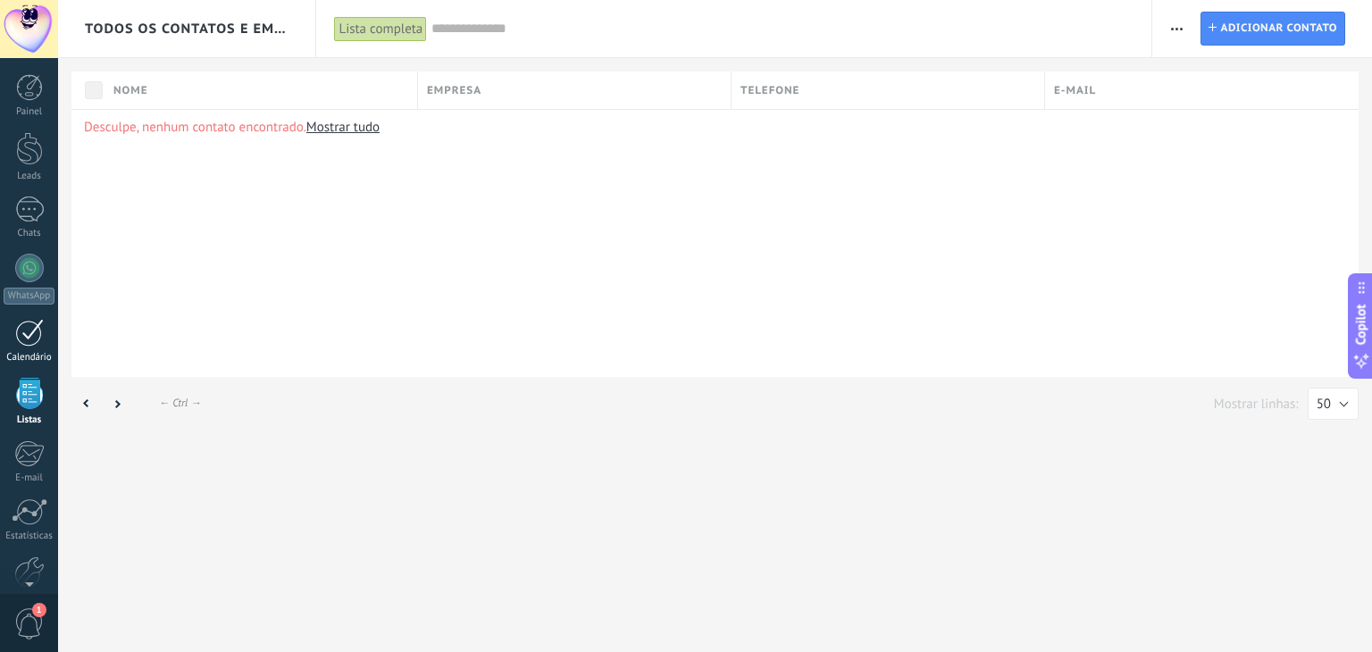
click at [36, 337] on div at bounding box center [29, 333] width 29 height 28
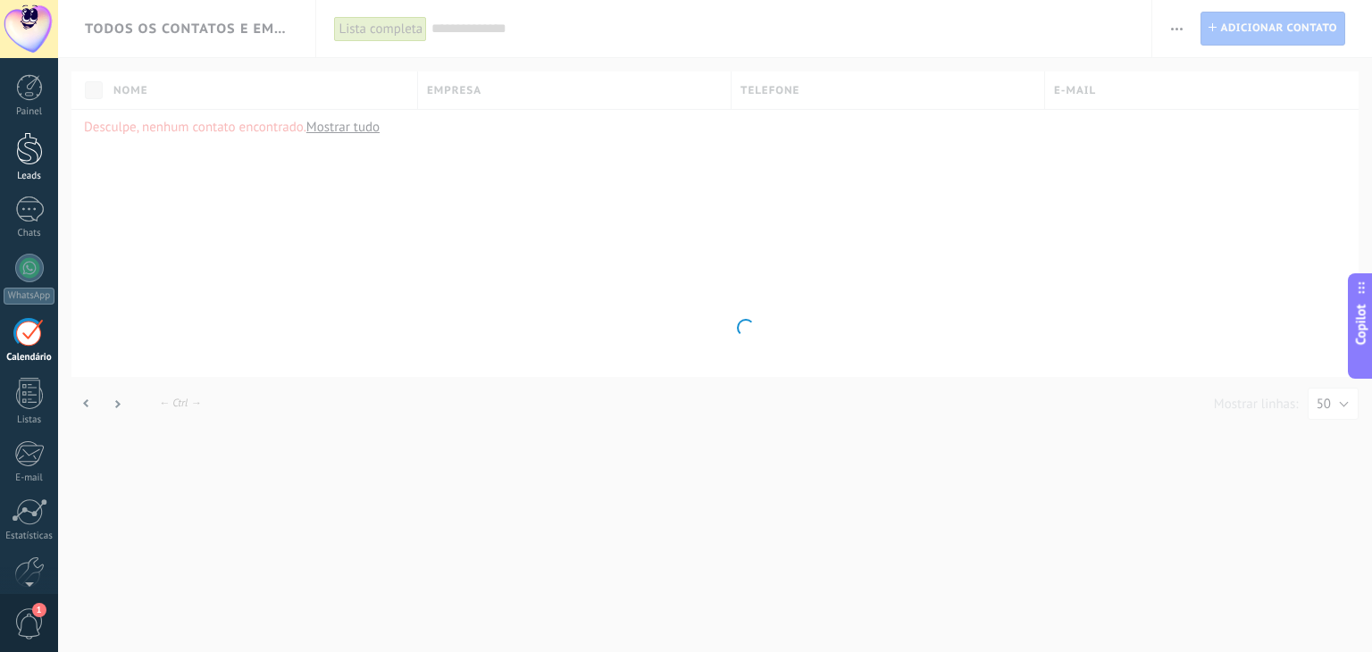
click at [23, 148] on div at bounding box center [29, 148] width 27 height 33
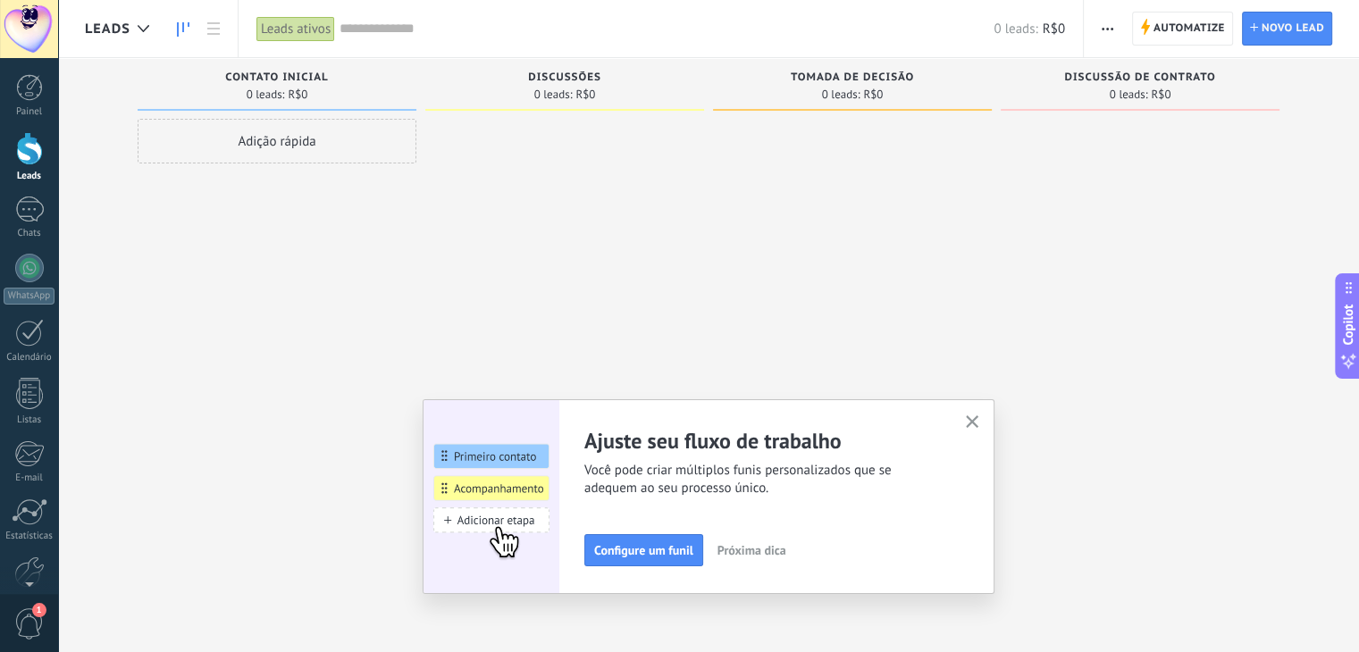
click at [978, 422] on use "button" at bounding box center [972, 421] width 13 height 13
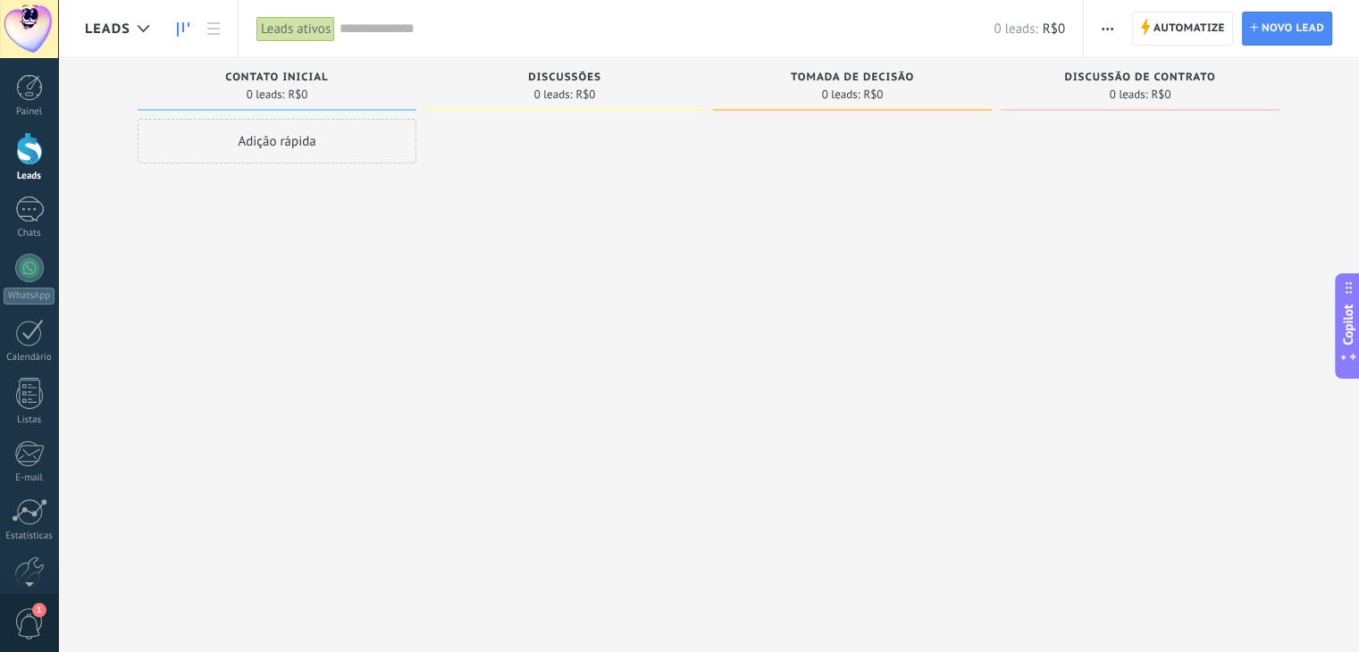
click at [300, 29] on div "Leads ativos" at bounding box center [295, 29] width 79 height 26
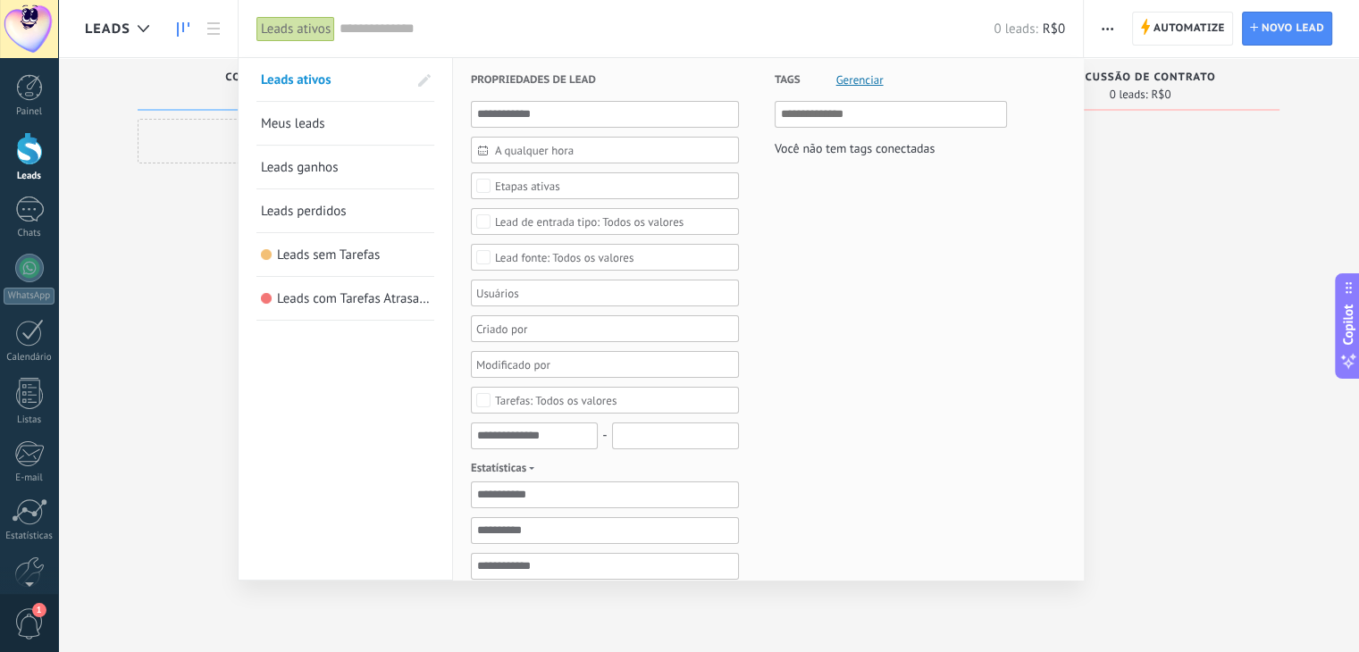
click at [286, 113] on link "Meus leads" at bounding box center [345, 123] width 169 height 43
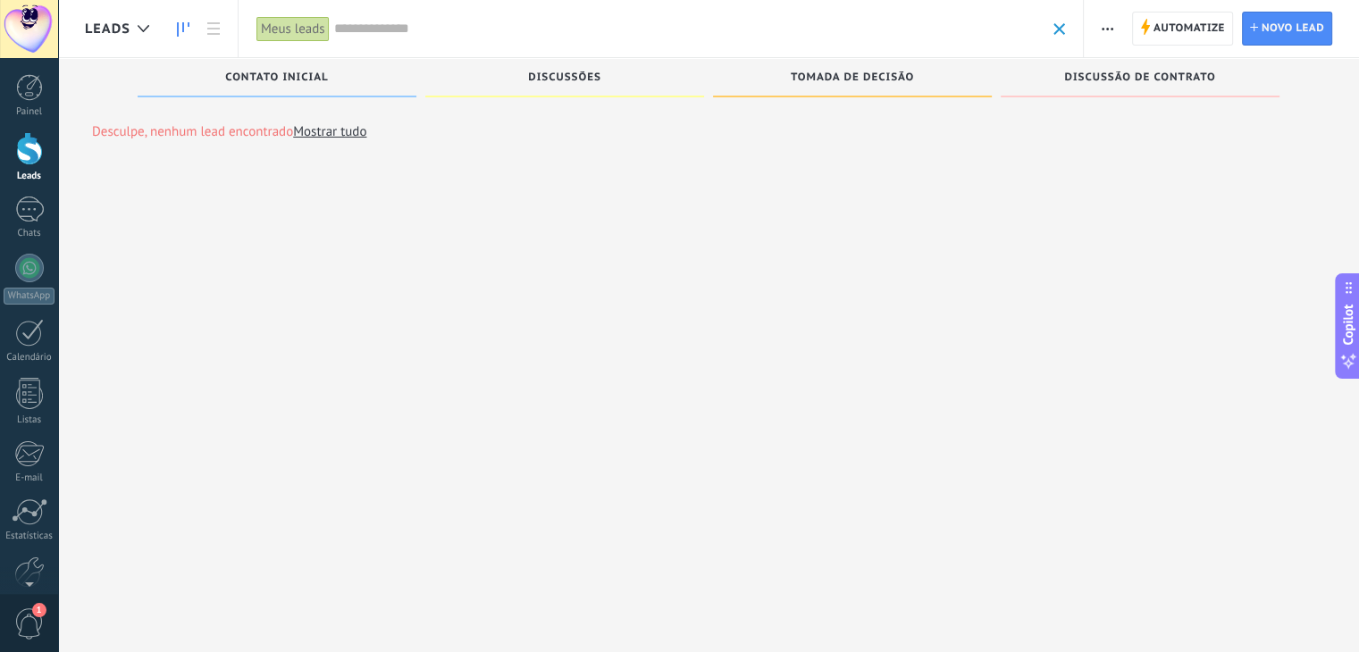
click at [100, 27] on span "Leads" at bounding box center [108, 29] width 46 height 17
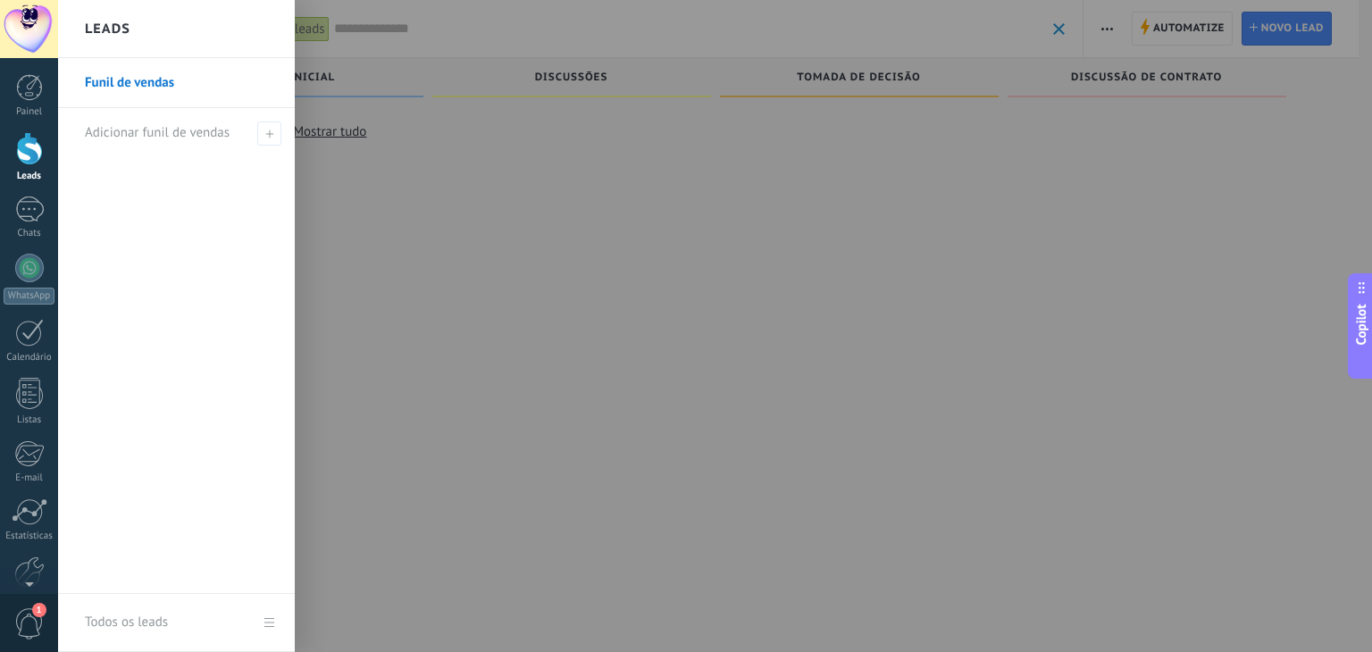
click at [360, 175] on div at bounding box center [744, 326] width 1372 height 652
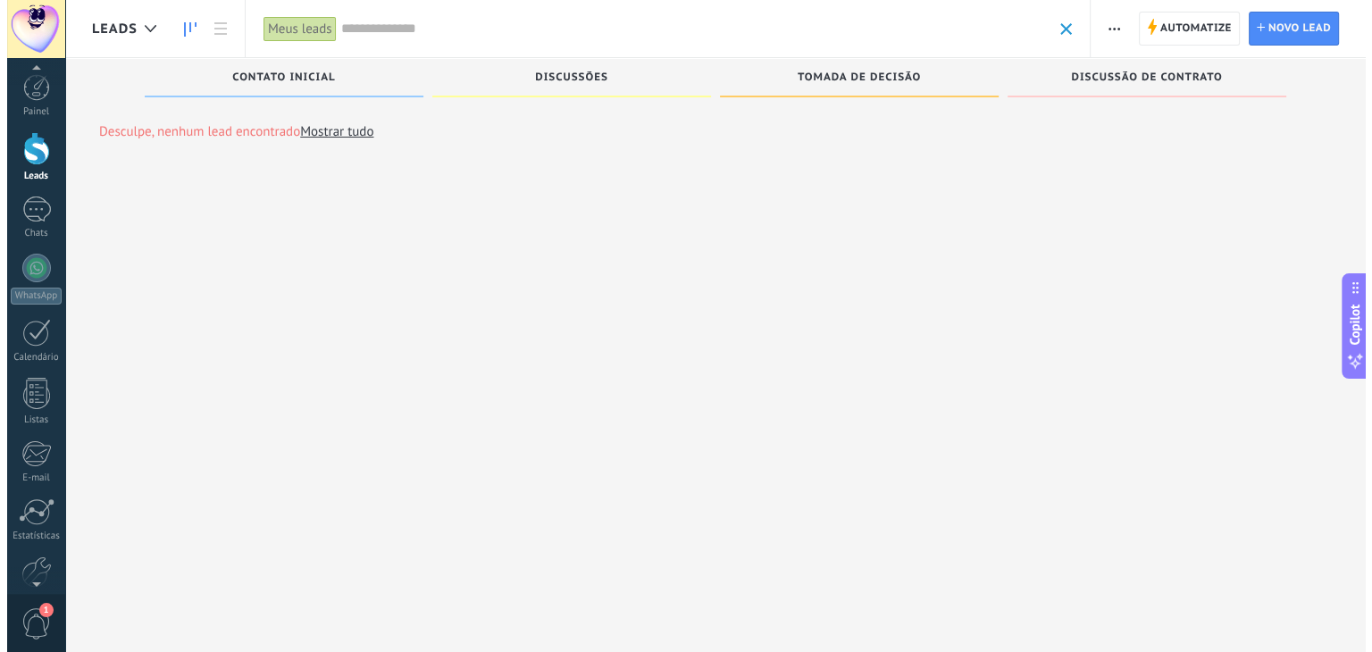
scroll to position [8, 0]
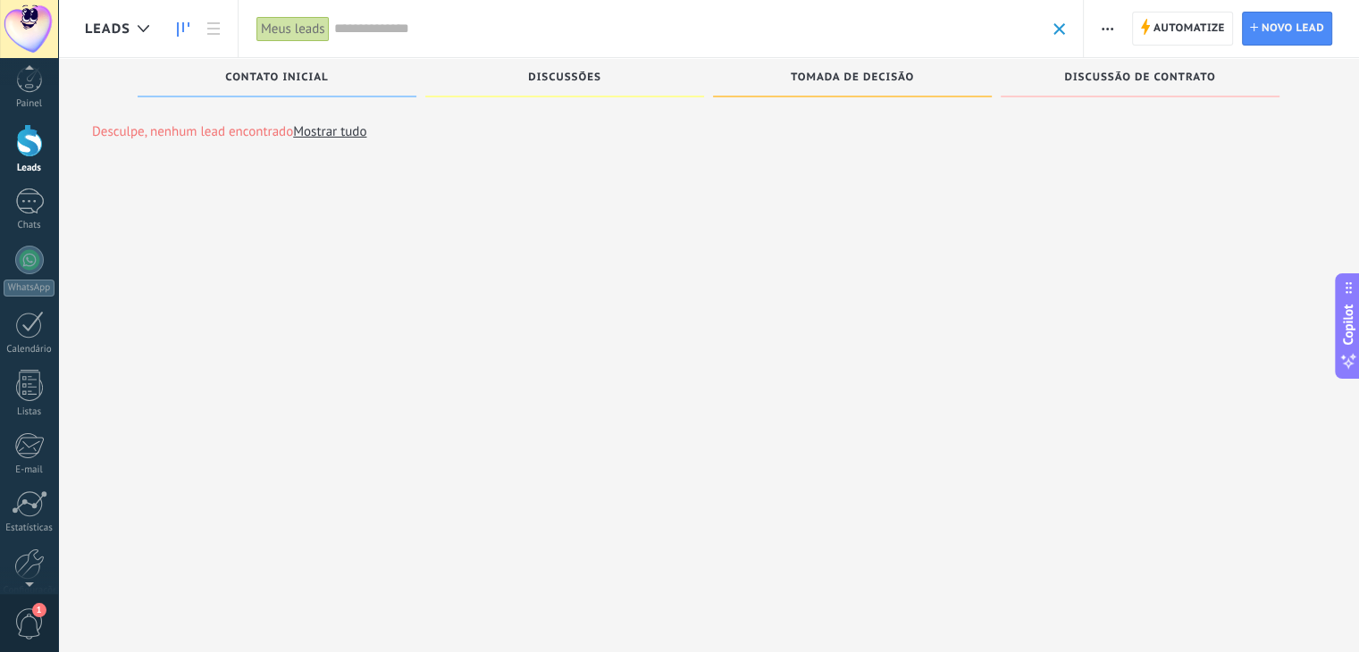
click at [21, 619] on span "1" at bounding box center [29, 623] width 30 height 31
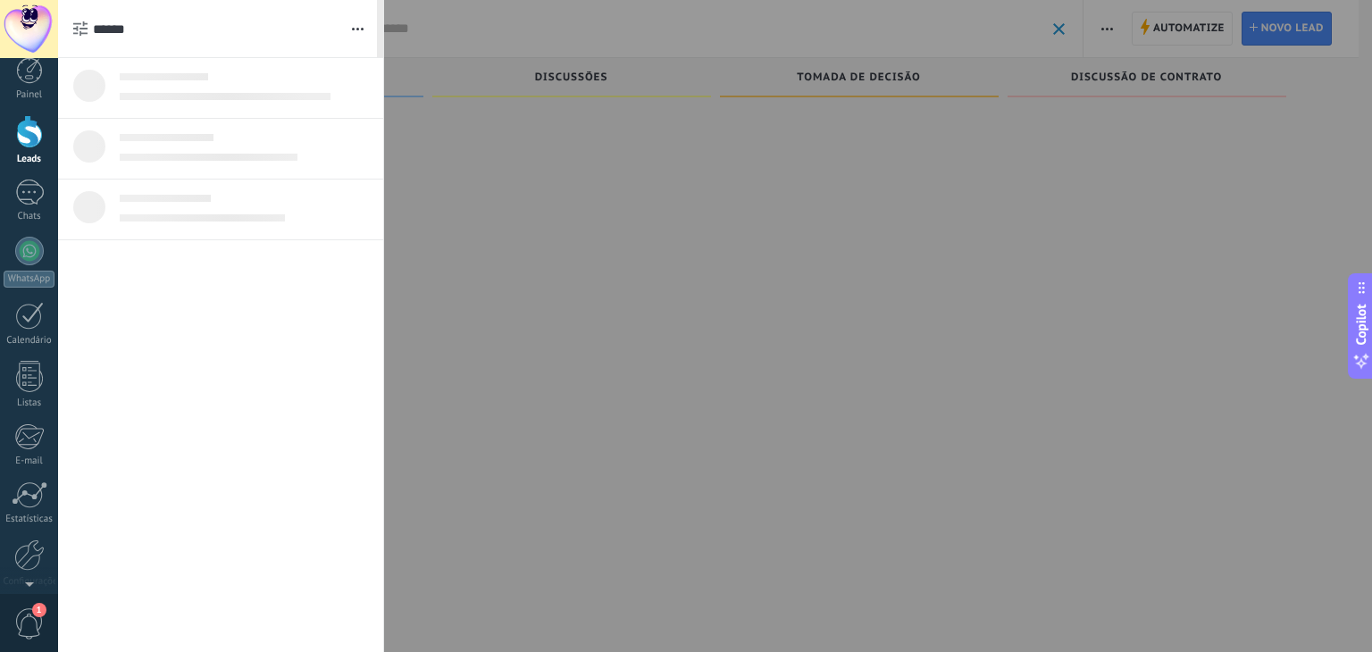
scroll to position [0, 0]
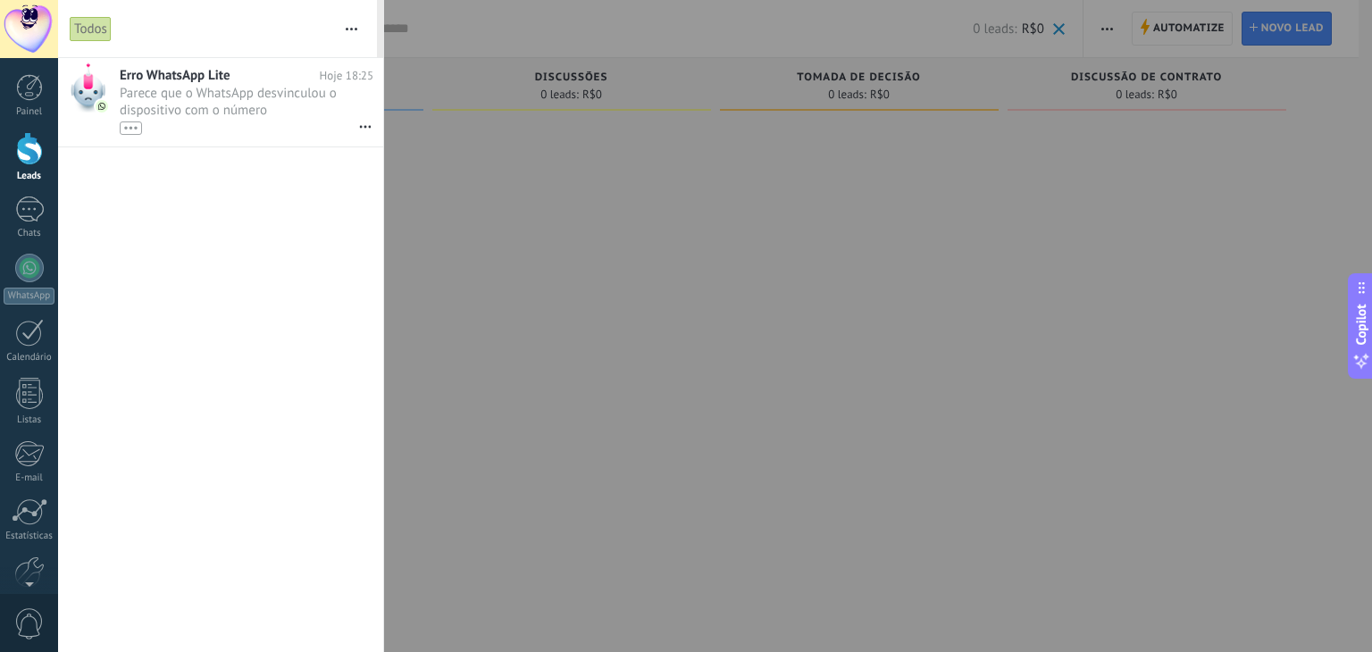
click at [352, 26] on button "button" at bounding box center [351, 28] width 38 height 57
click at [258, 26] on div "Todos" at bounding box center [201, 28] width 263 height 57
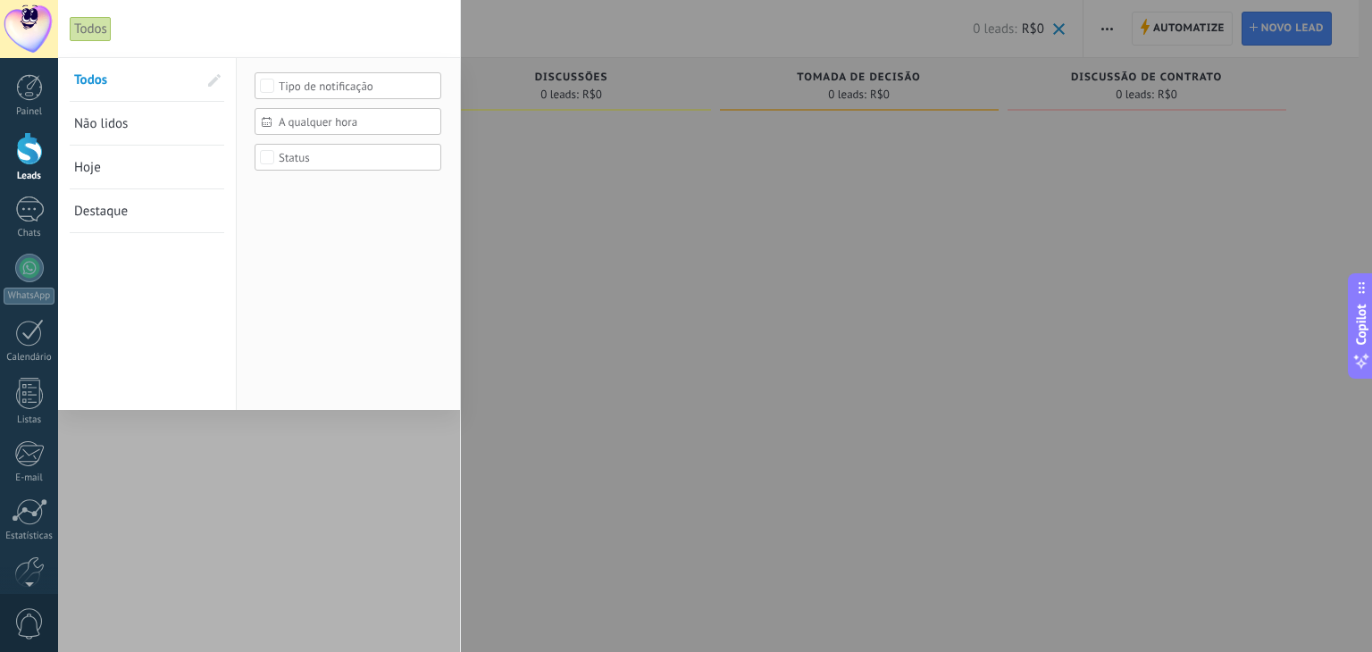
click at [692, 331] on div at bounding box center [686, 326] width 1372 height 652
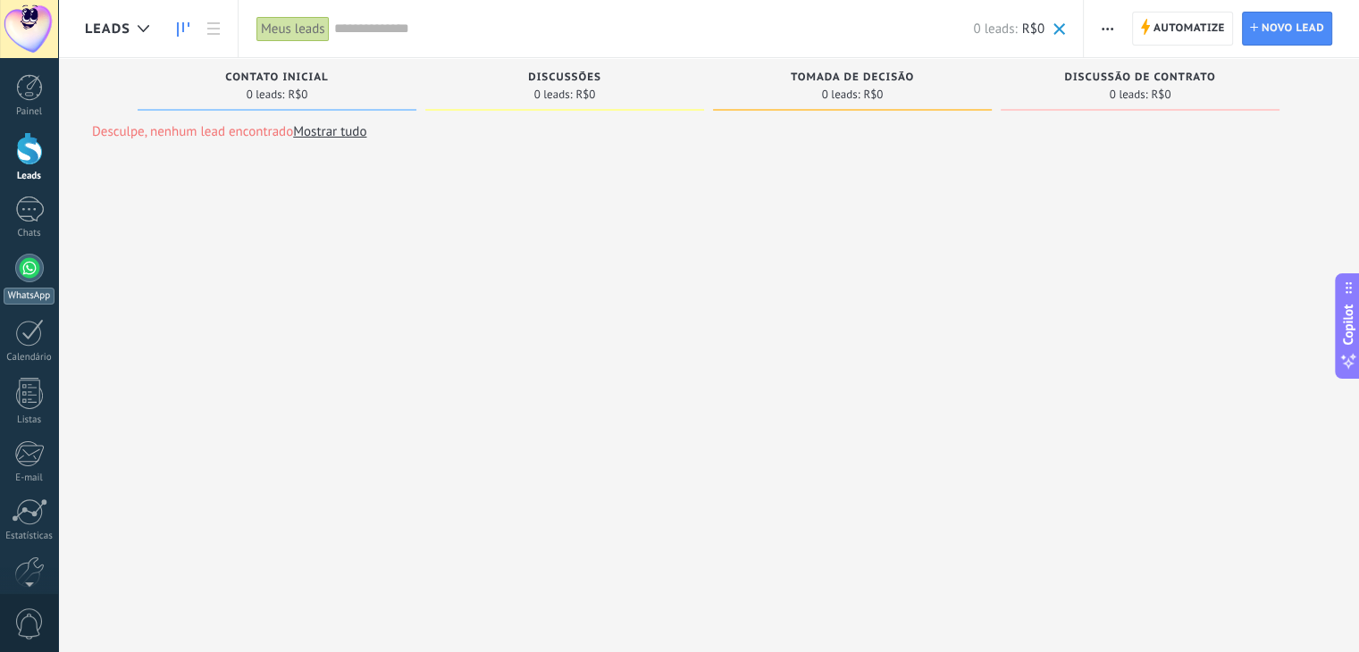
click at [33, 269] on div at bounding box center [29, 268] width 29 height 29
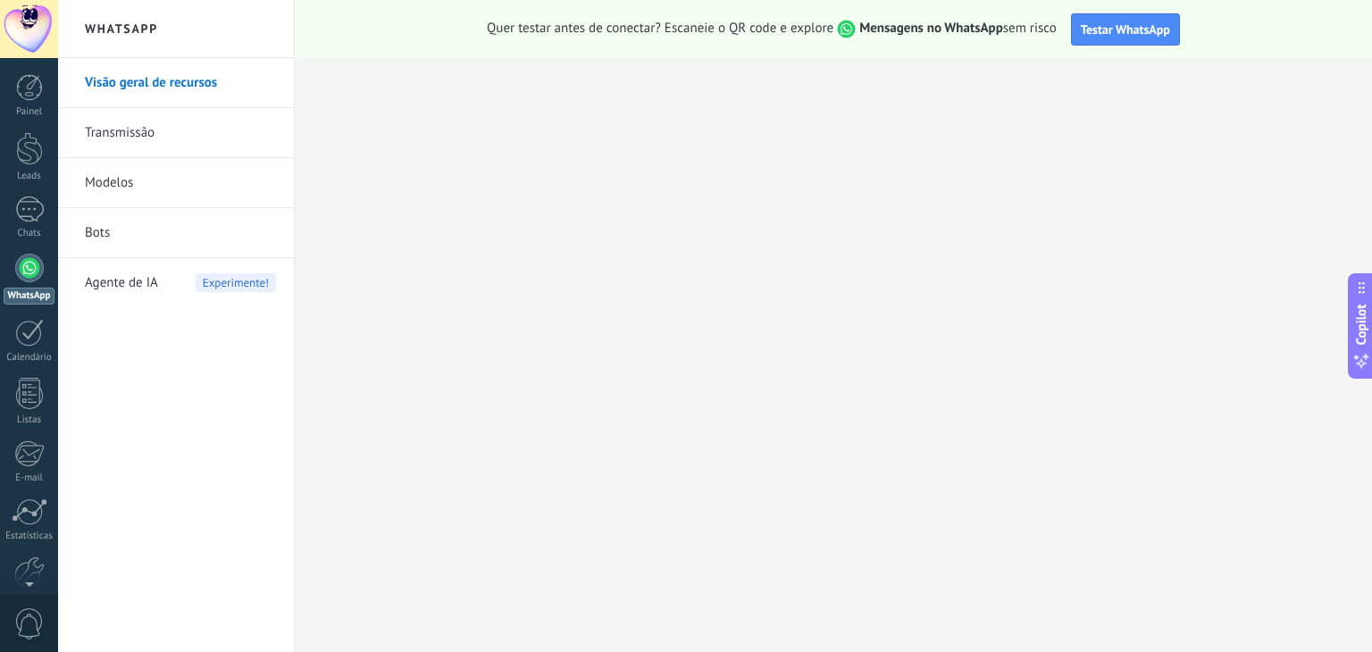
click at [844, 28] on span "Mensagens no WhatsApp" at bounding box center [919, 28] width 170 height 17
click at [1128, 31] on span "Testar WhatsApp" at bounding box center [1125, 29] width 89 height 16
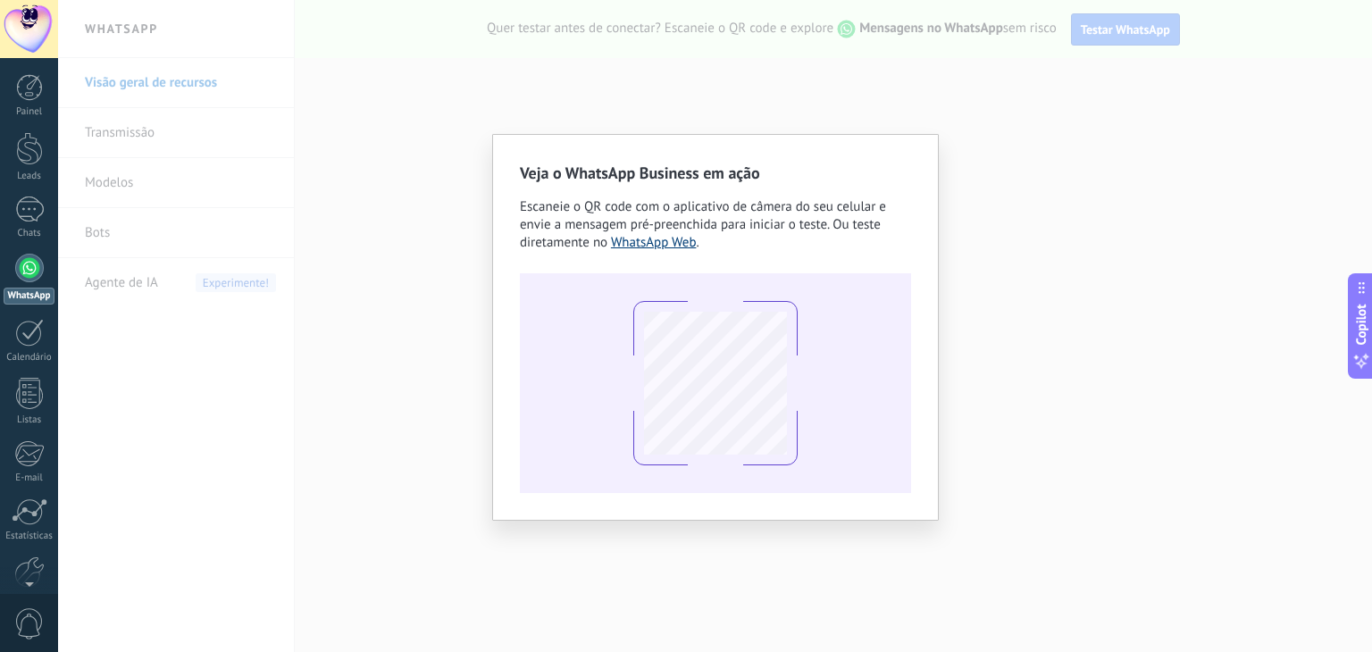
click at [648, 245] on link "WhatsApp Web" at bounding box center [654, 242] width 86 height 17
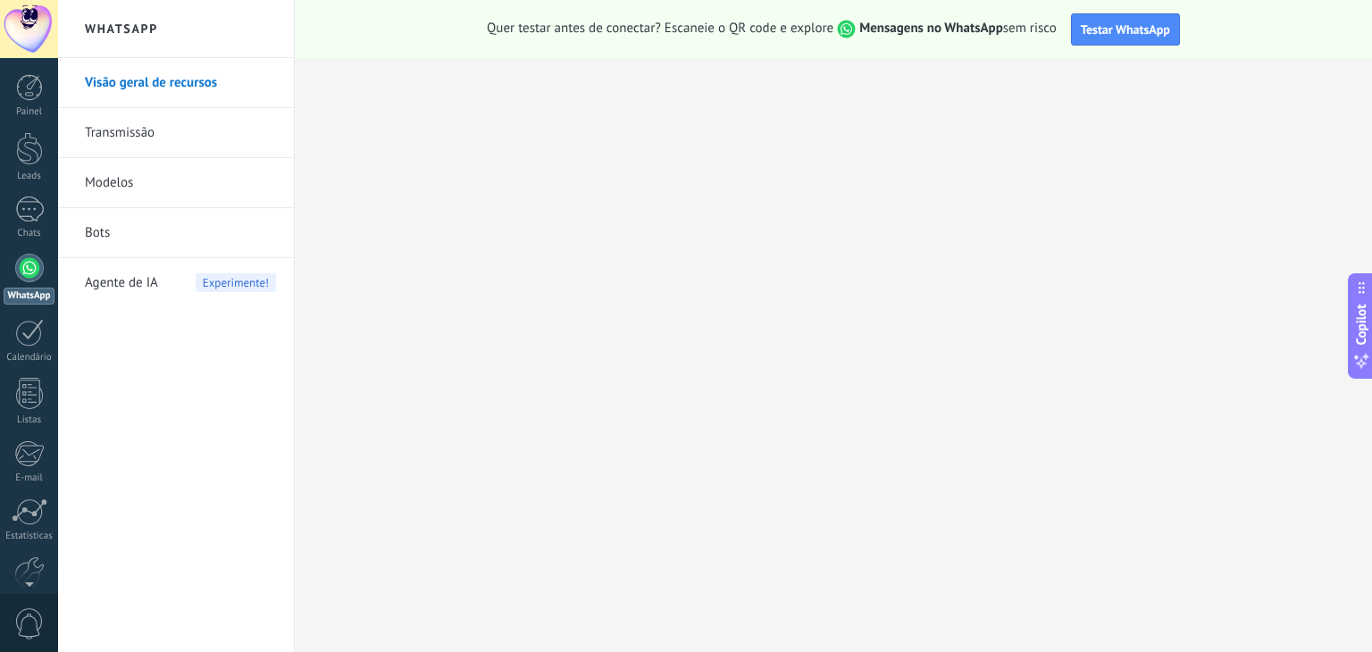
click at [144, 130] on link "Transmissão" at bounding box center [180, 133] width 191 height 50
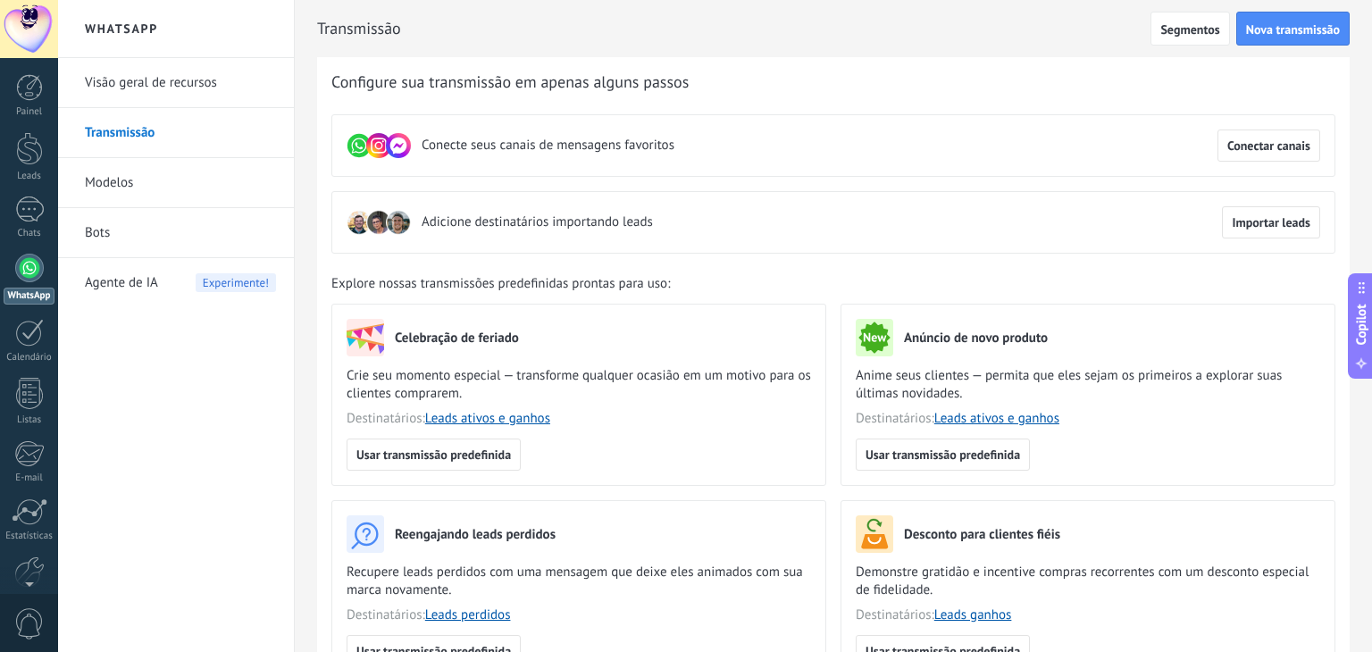
click at [123, 77] on link "Visão geral de recursos" at bounding box center [180, 83] width 191 height 50
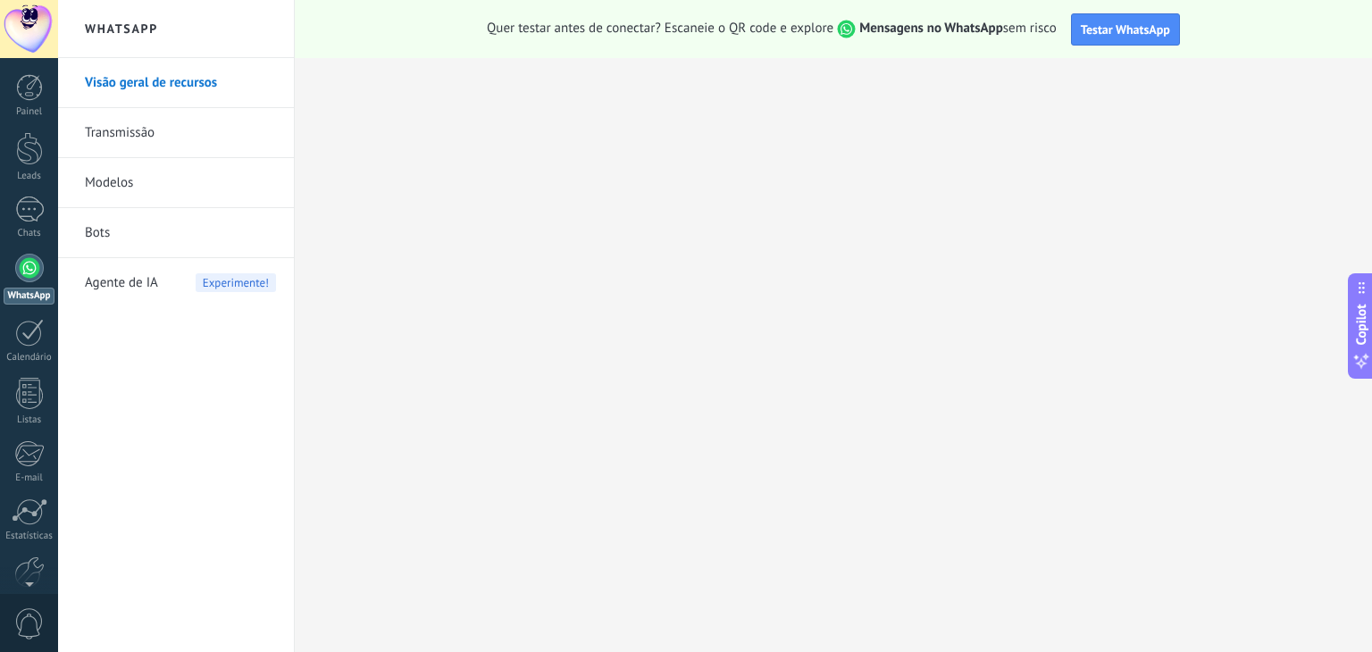
click at [118, 149] on link "Transmissão" at bounding box center [180, 133] width 191 height 50
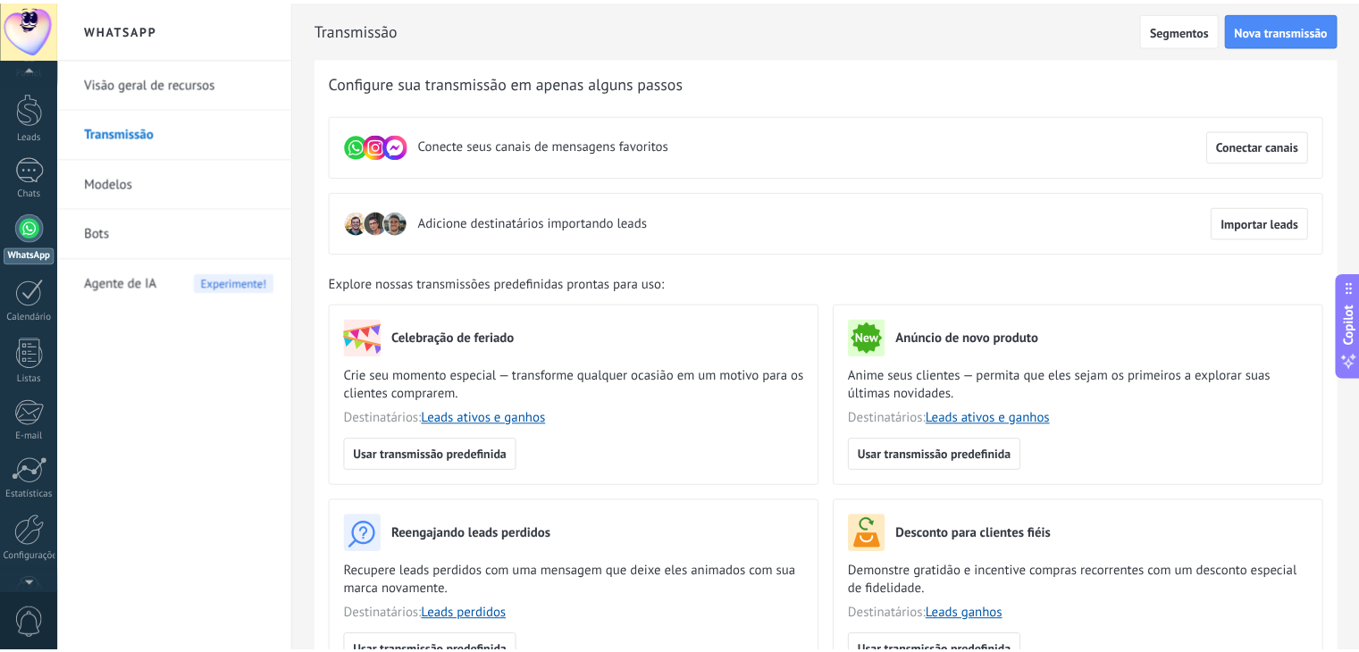
scroll to position [90, 0]
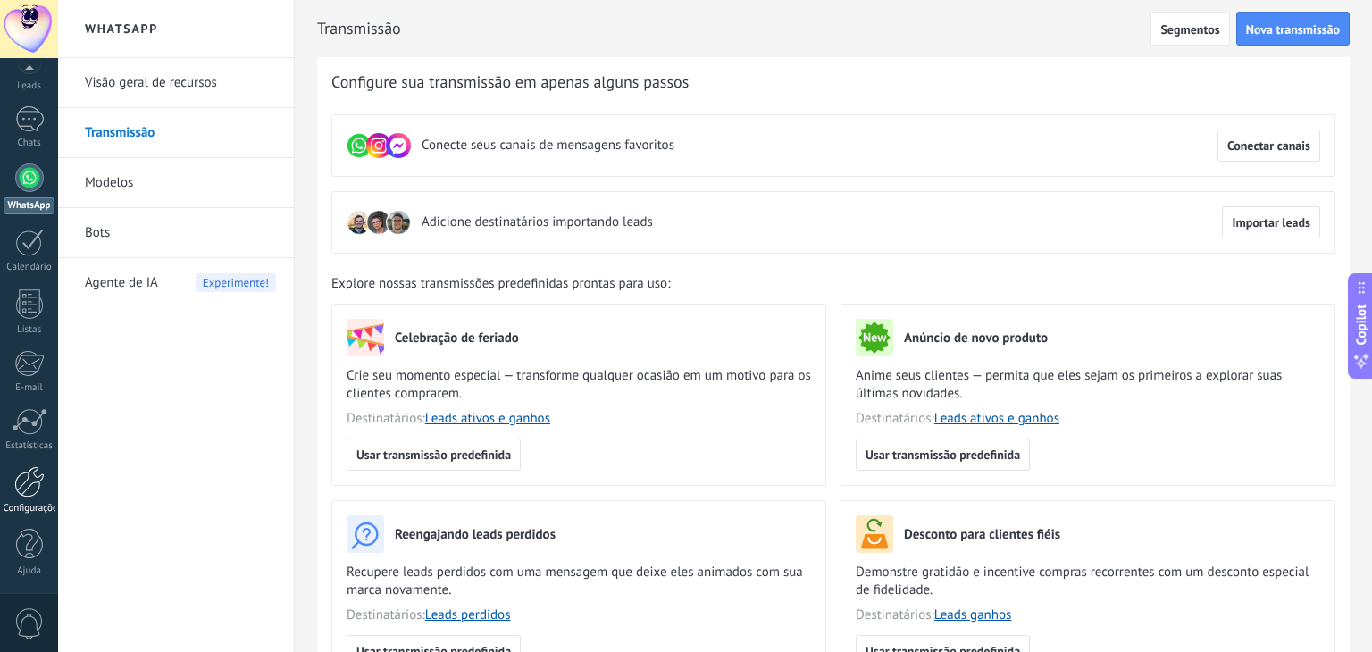
click at [16, 487] on div at bounding box center [29, 481] width 30 height 31
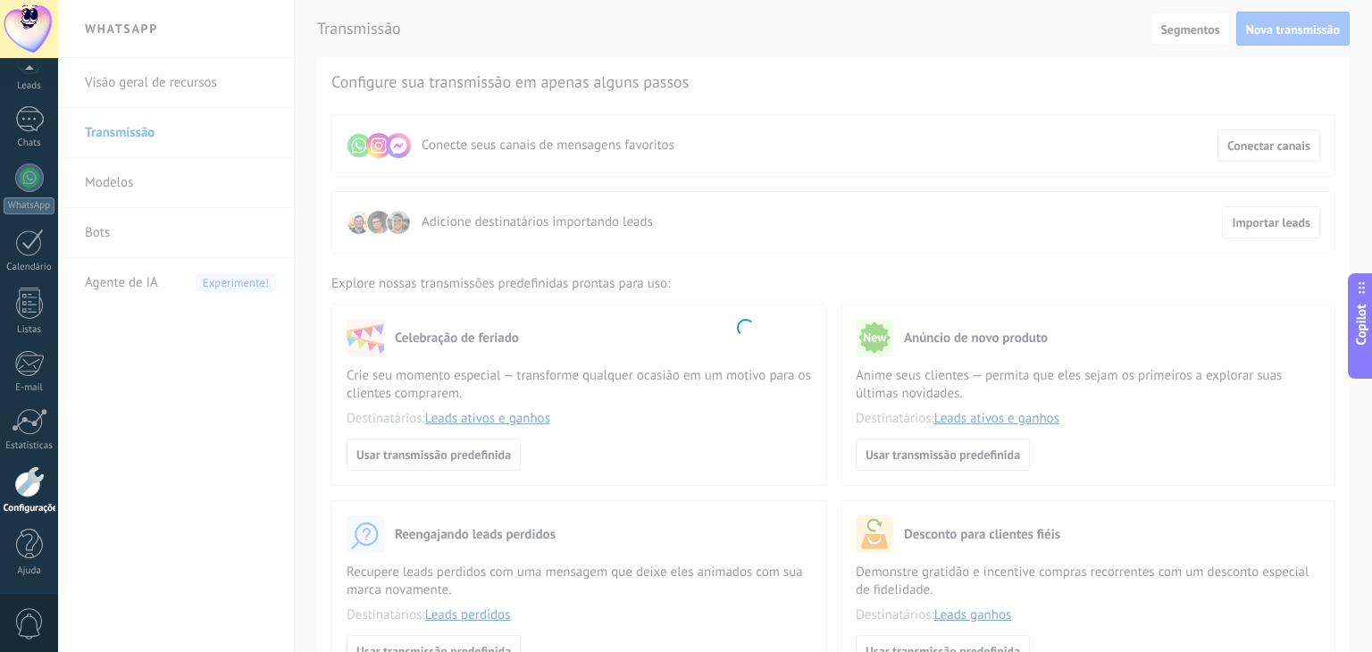
click at [25, 617] on span "0" at bounding box center [29, 623] width 30 height 31
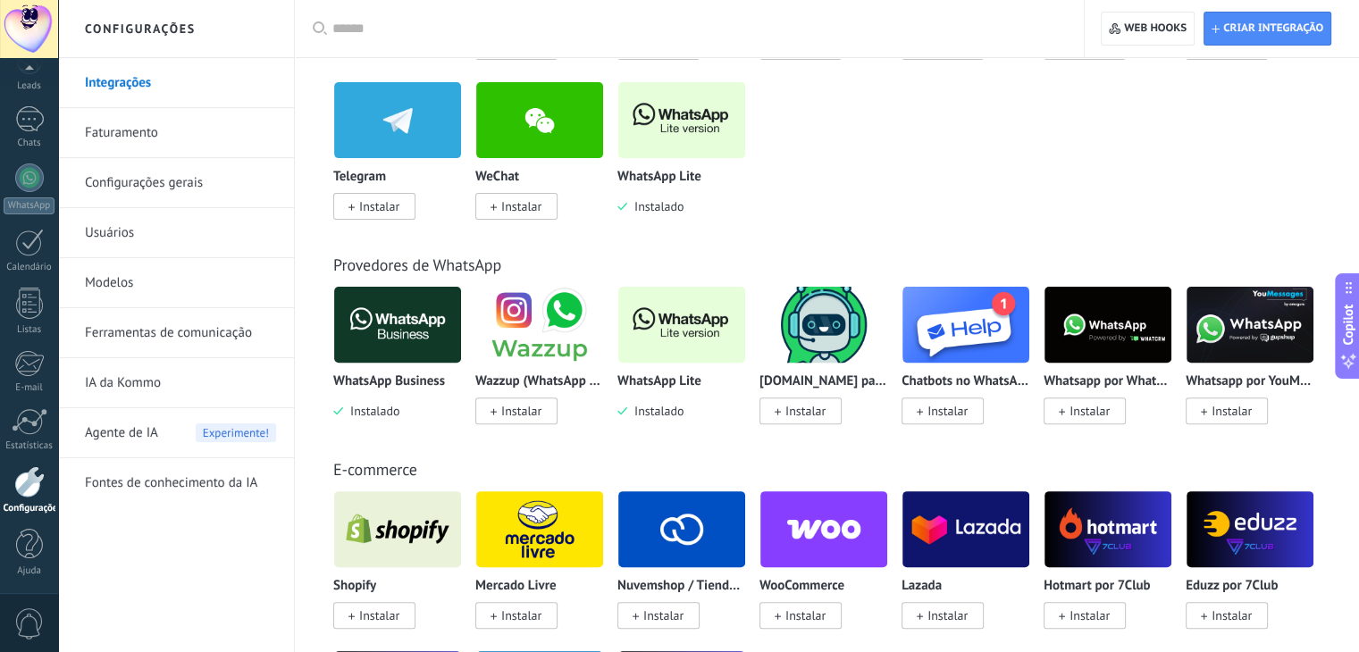
scroll to position [89, 0]
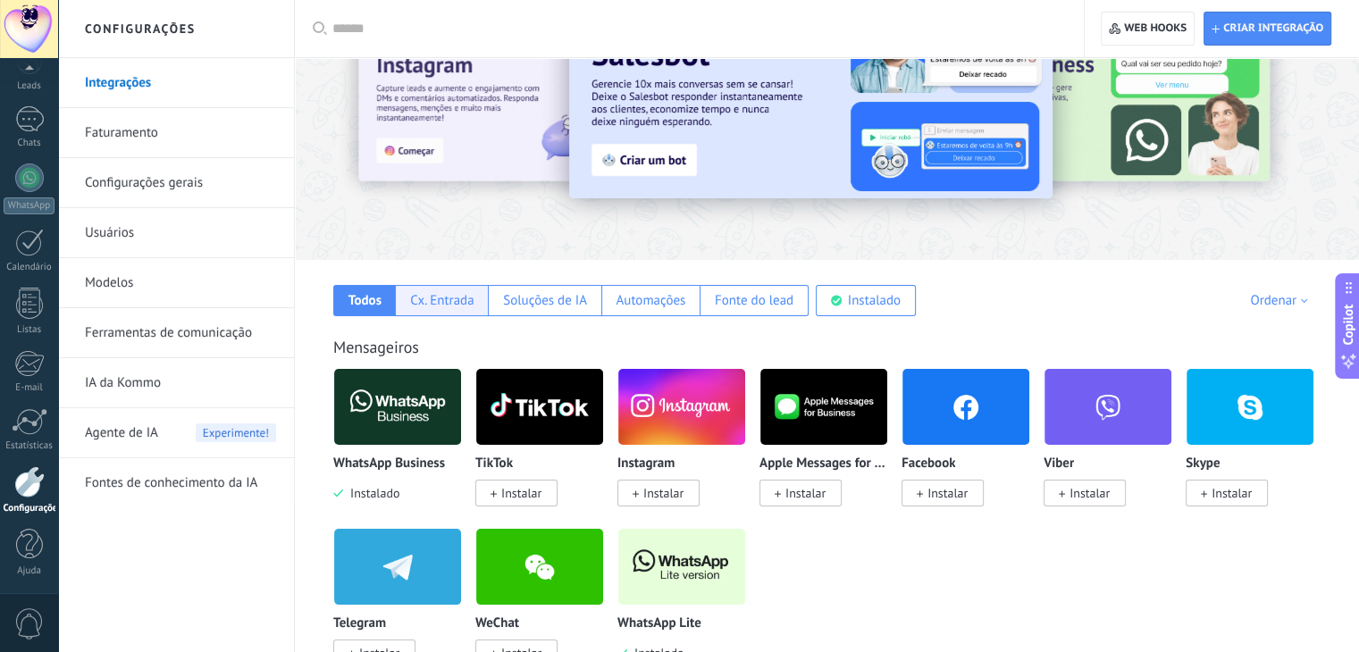
click at [441, 298] on div "Cx. Entrada" at bounding box center [441, 300] width 63 height 17
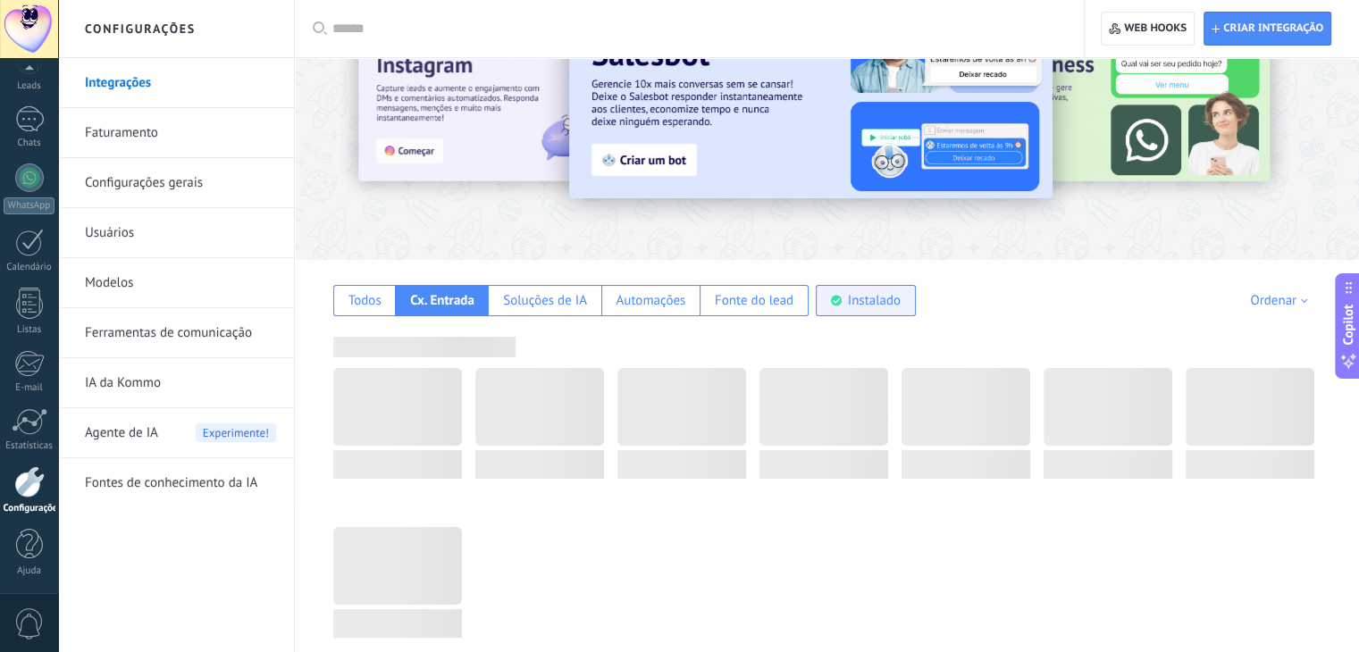
click at [859, 295] on div "Instalado" at bounding box center [874, 300] width 53 height 17
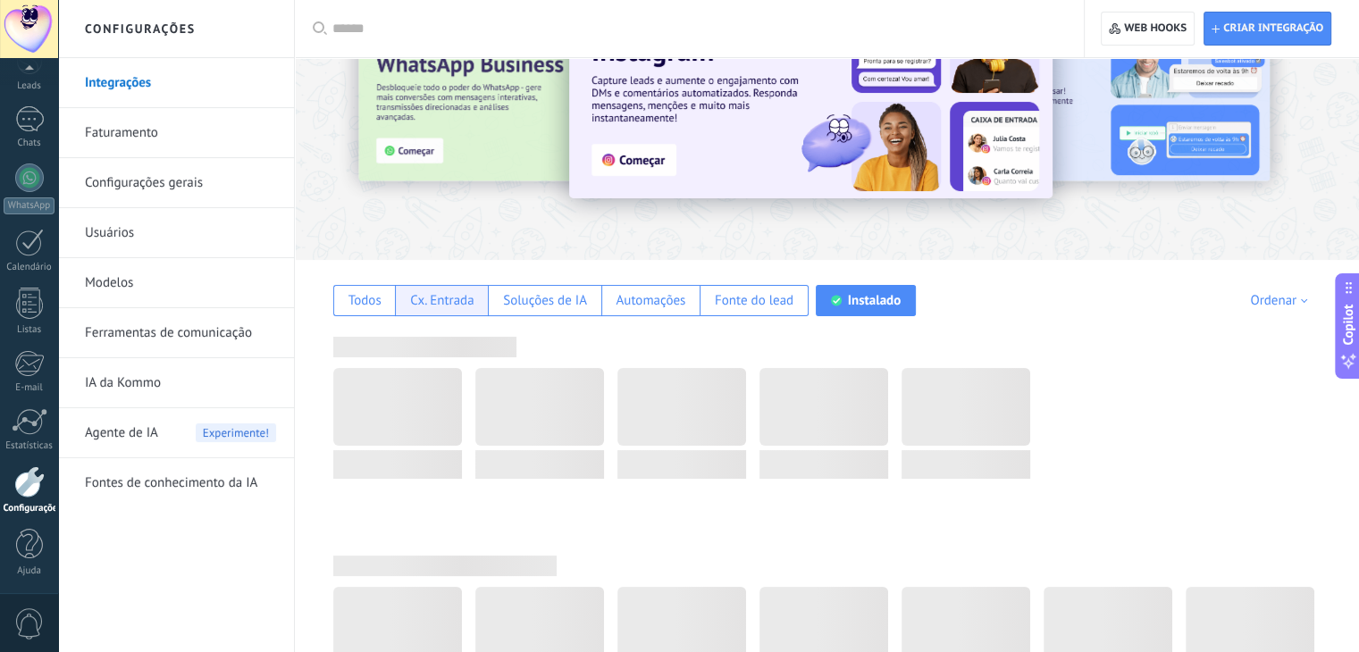
click at [447, 290] on div "Cx. Entrada" at bounding box center [441, 300] width 93 height 31
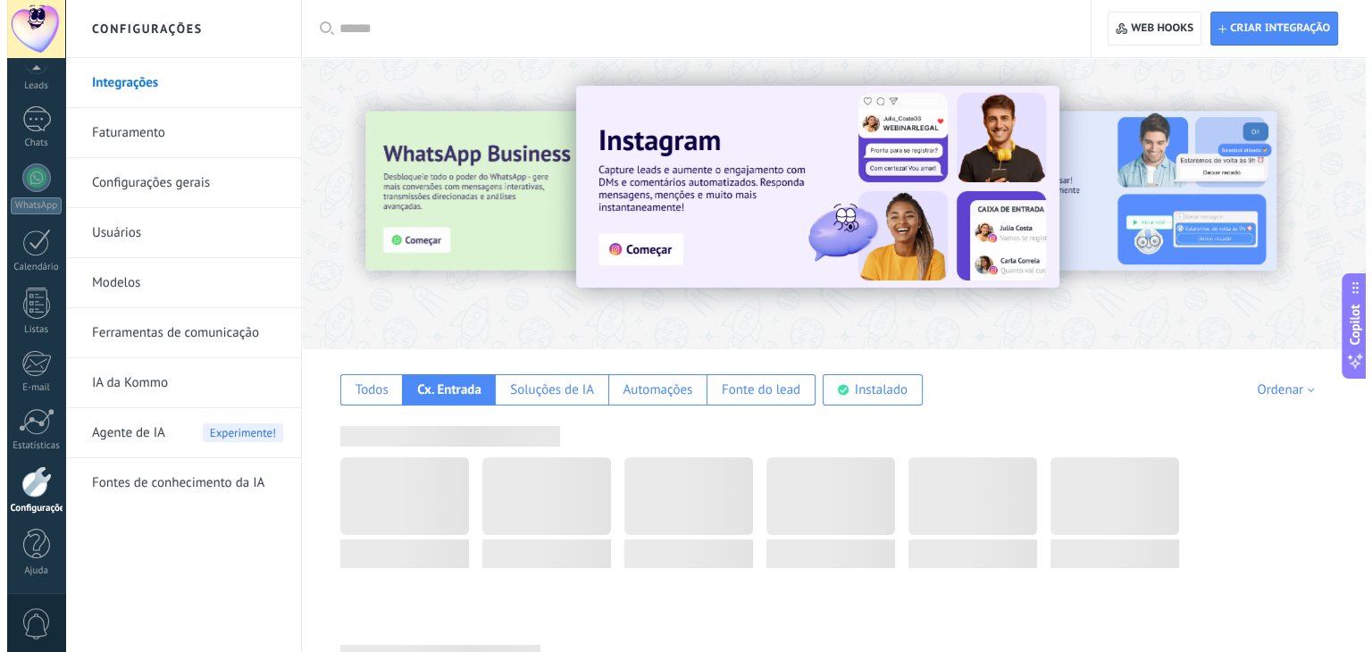
scroll to position [0, 0]
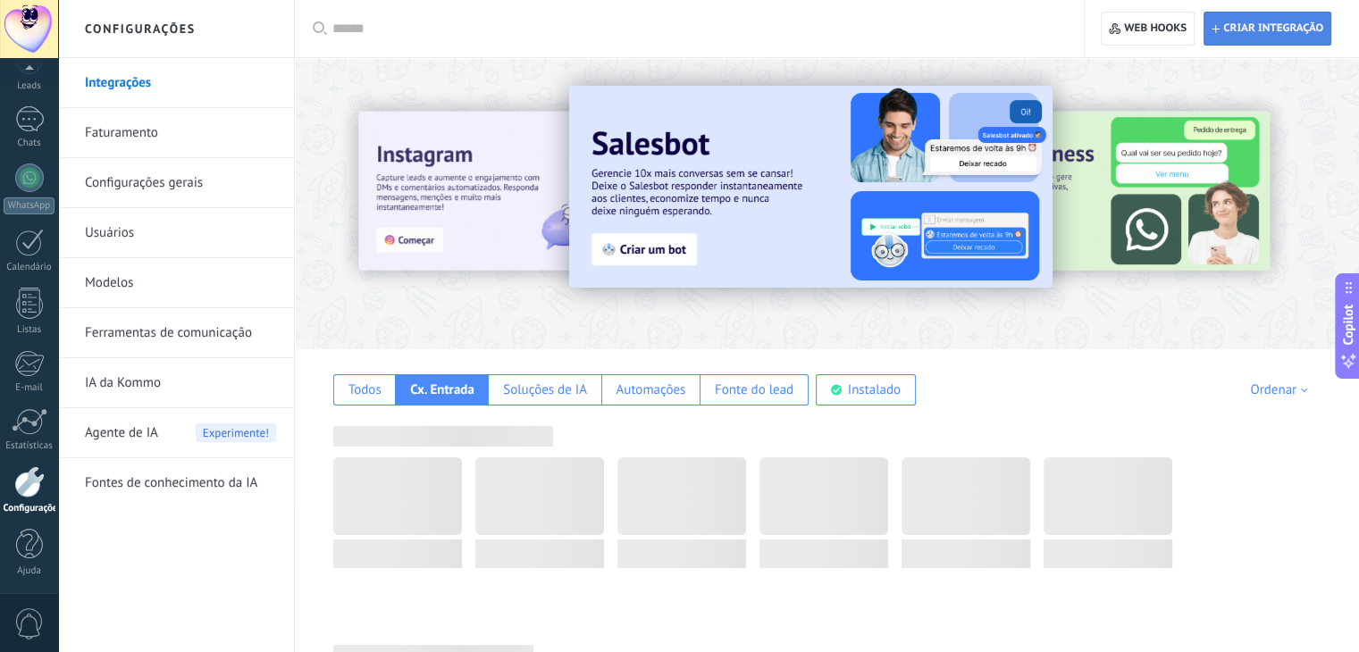
click at [1247, 27] on span "Criar integração" at bounding box center [1273, 28] width 100 height 14
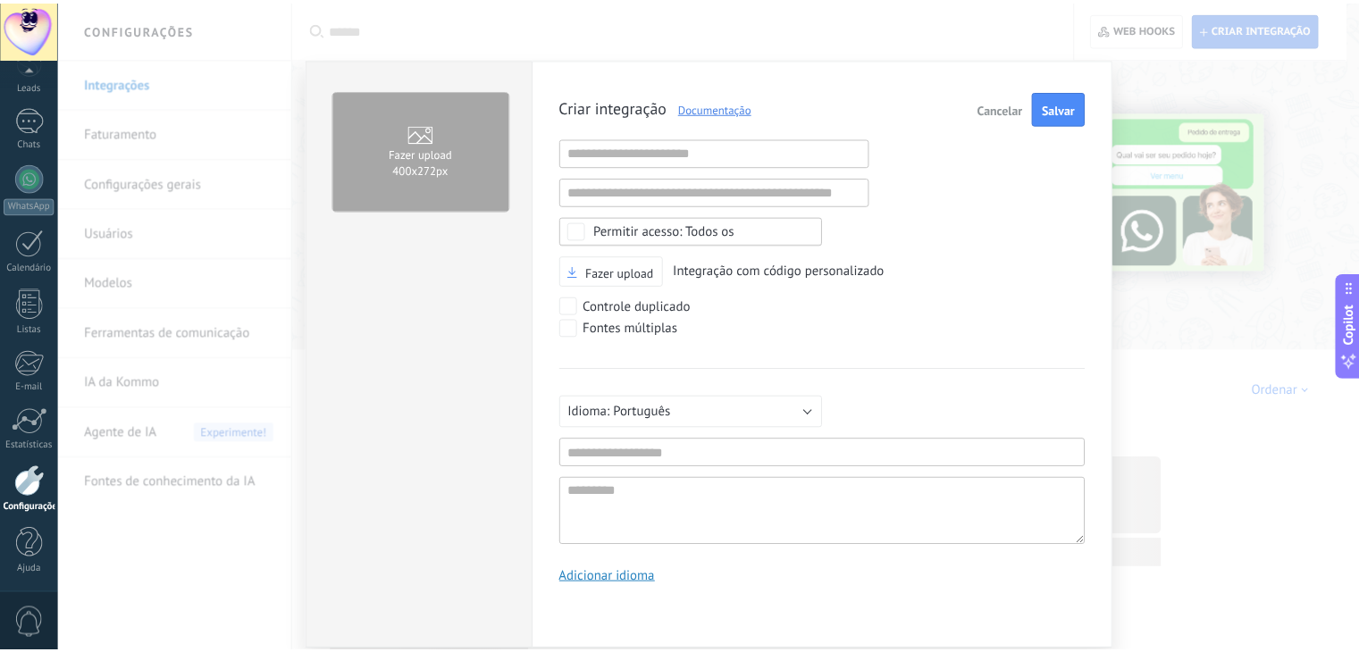
scroll to position [17, 0]
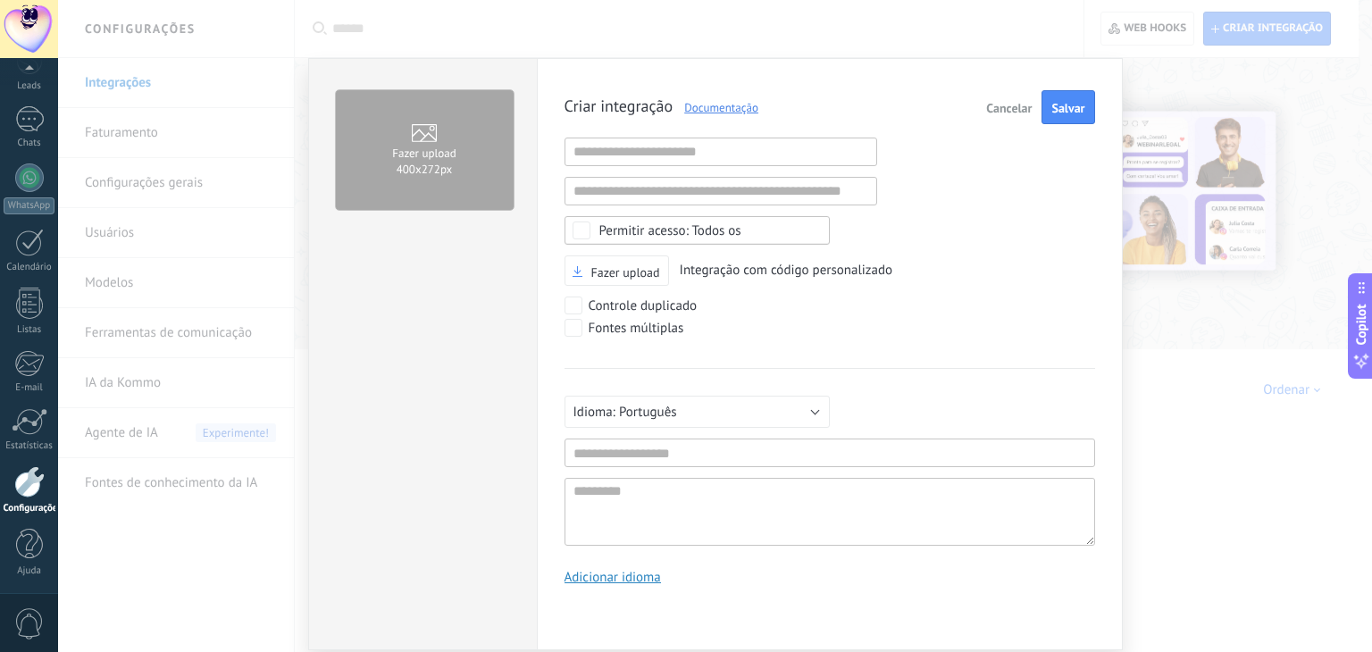
click at [1185, 392] on div "Fazer upload 400х272px Criar integração Documentação Cancelar Salvar URL inváli…" at bounding box center [715, 326] width 1314 height 652
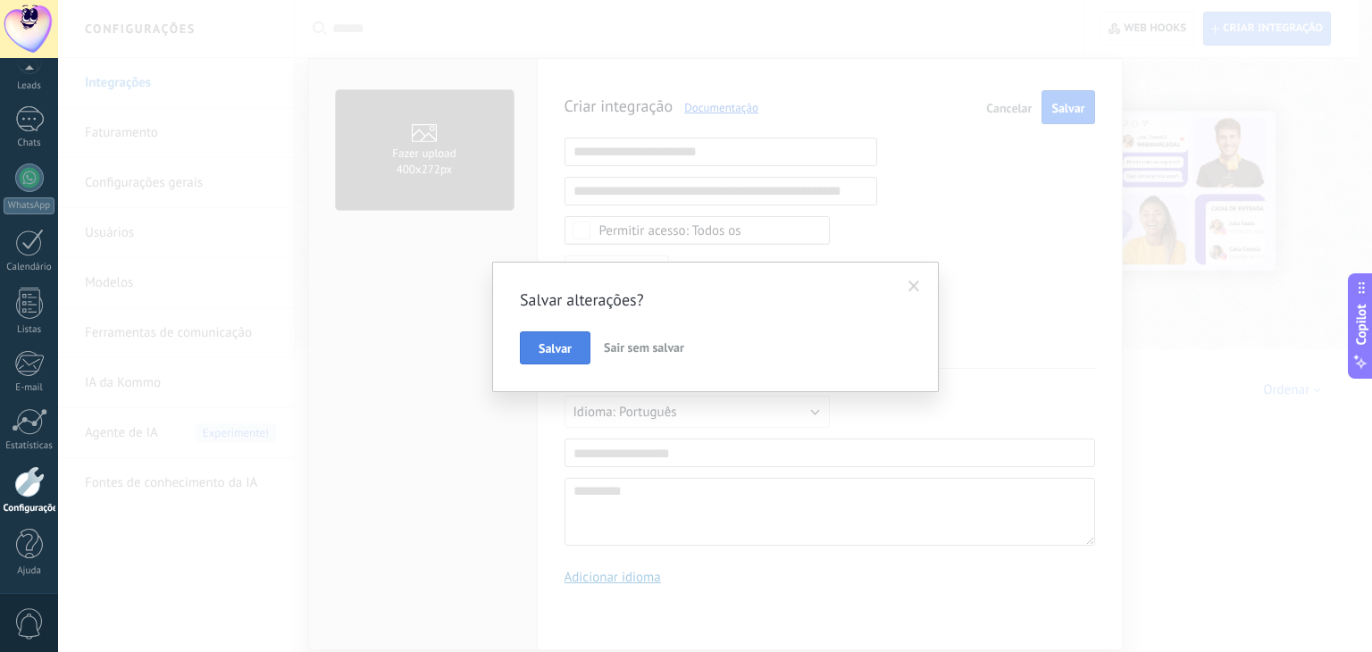
click at [546, 353] on span "Salvar" at bounding box center [555, 348] width 33 height 13
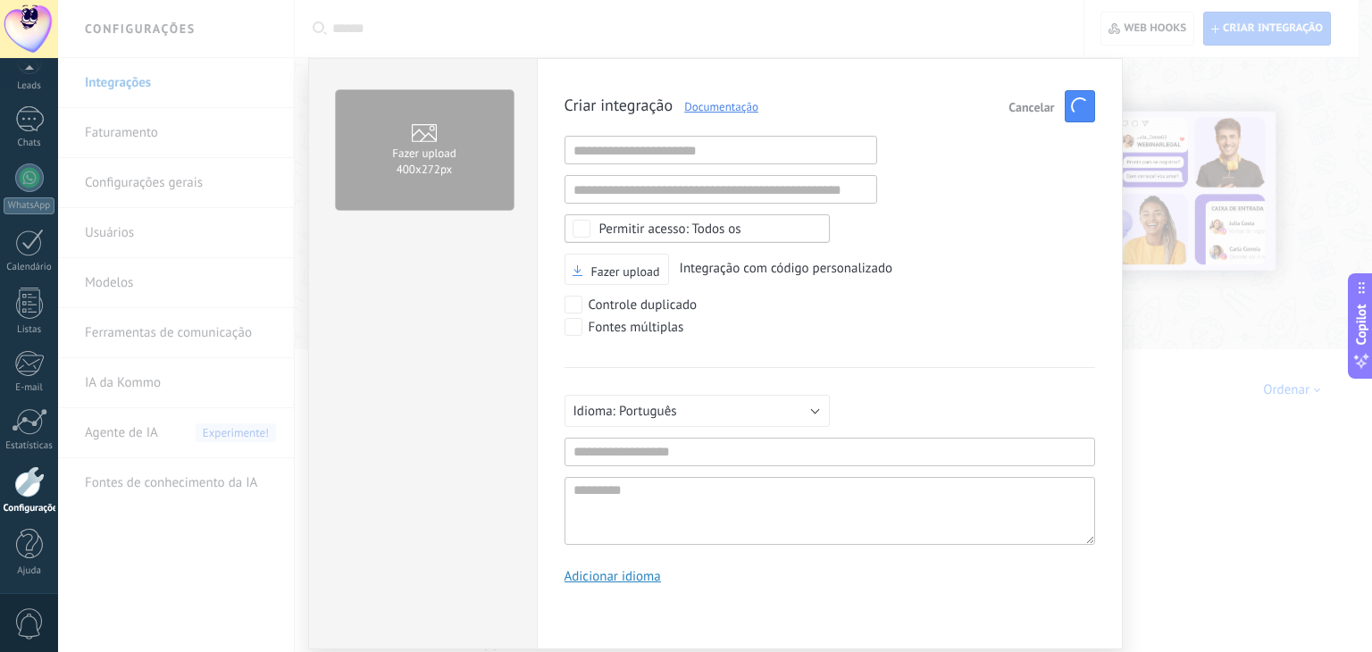
click at [1029, 108] on span "Cancelar" at bounding box center [1032, 107] width 46 height 13
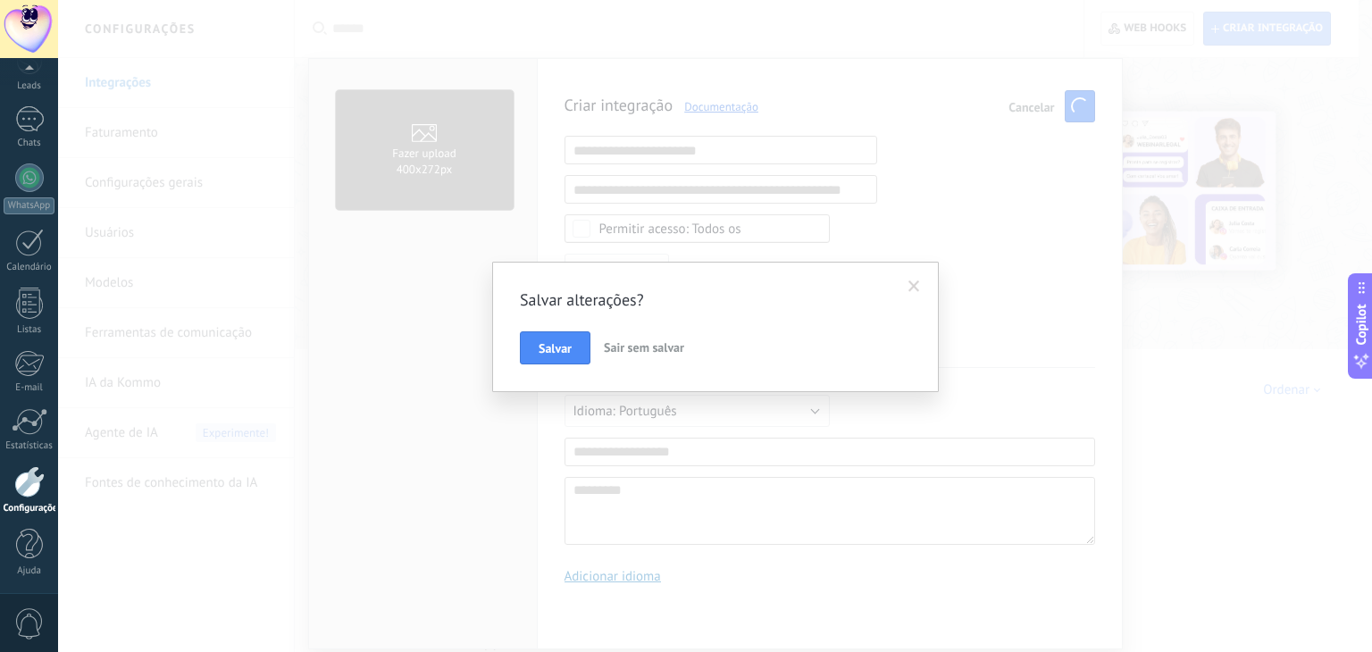
click at [623, 347] on span "Sair sem salvar" at bounding box center [644, 348] width 80 height 16
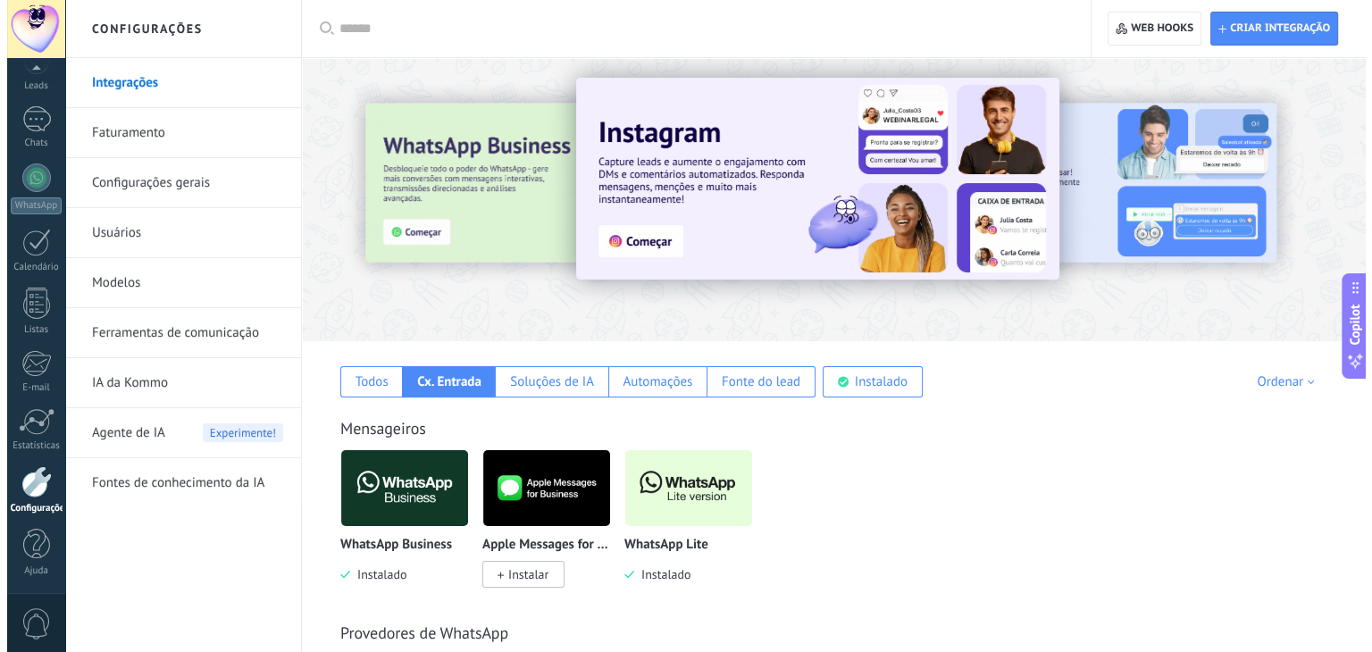
scroll to position [357, 0]
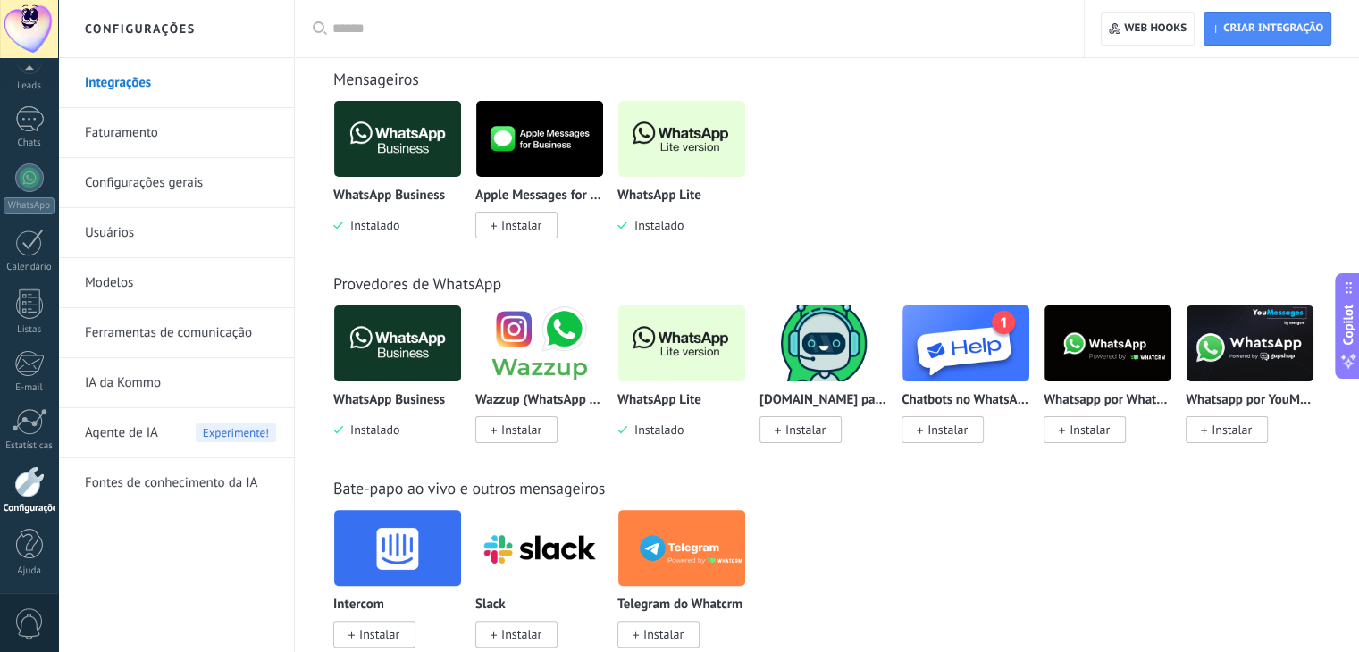
click at [8, 622] on div "0" at bounding box center [29, 622] width 58 height 59
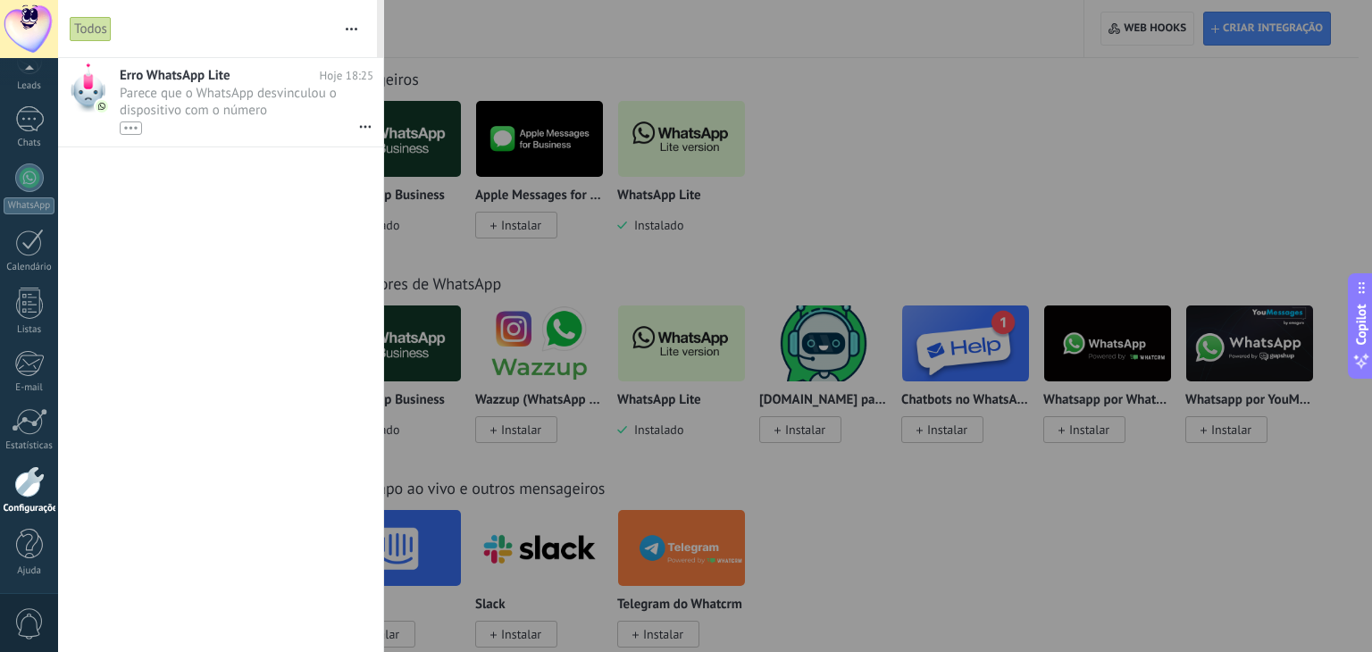
click at [351, 25] on button "button" at bounding box center [351, 28] width 38 height 57
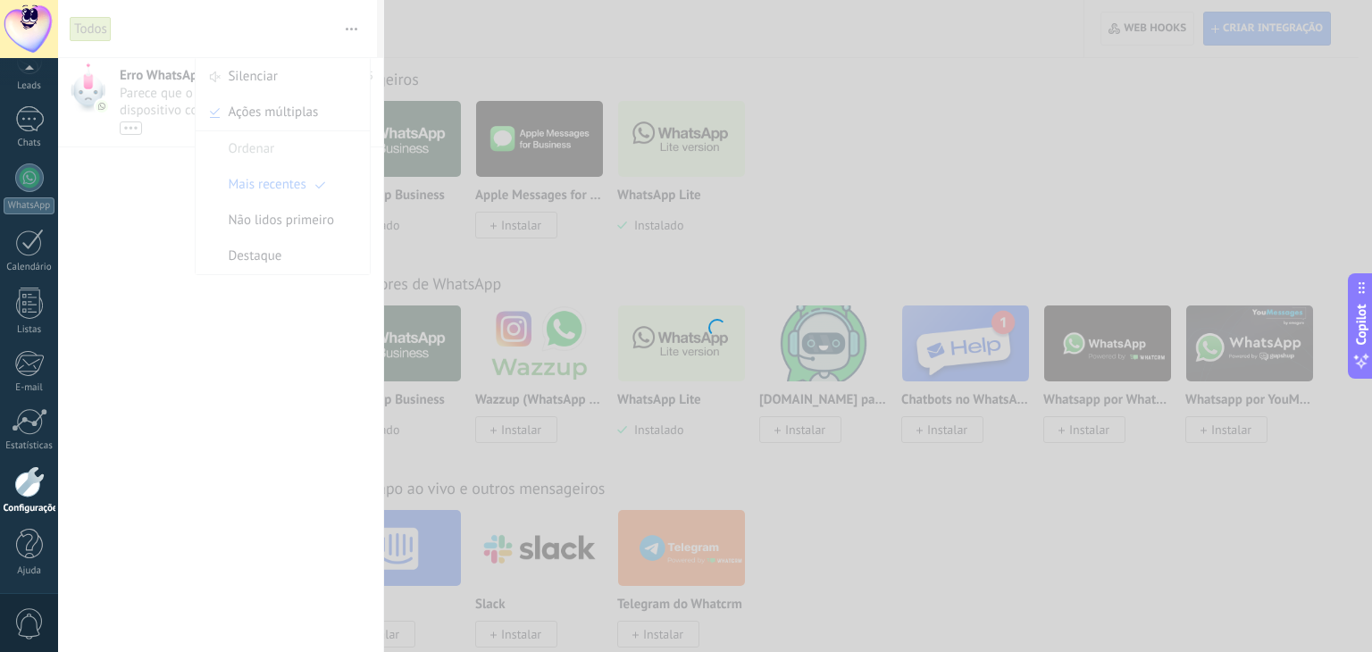
click at [1200, 94] on div at bounding box center [715, 326] width 1314 height 652
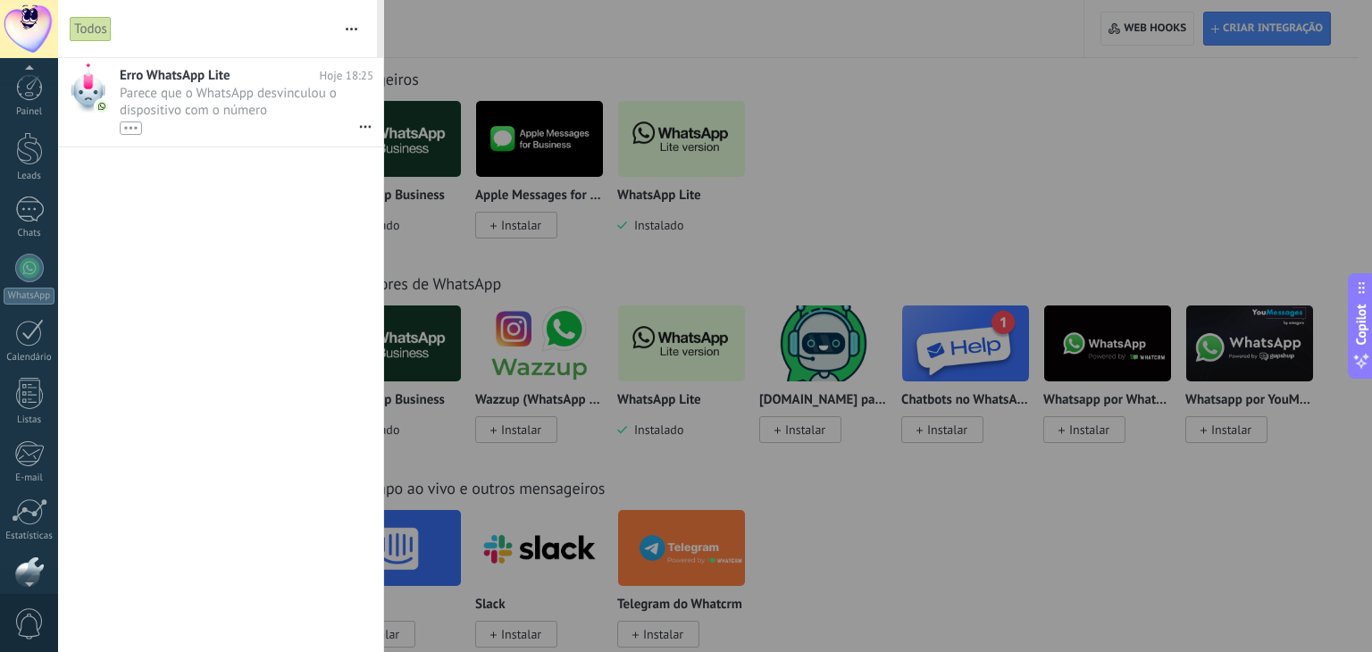
scroll to position [90, 0]
click at [22, 28] on div at bounding box center [29, 29] width 58 height 58
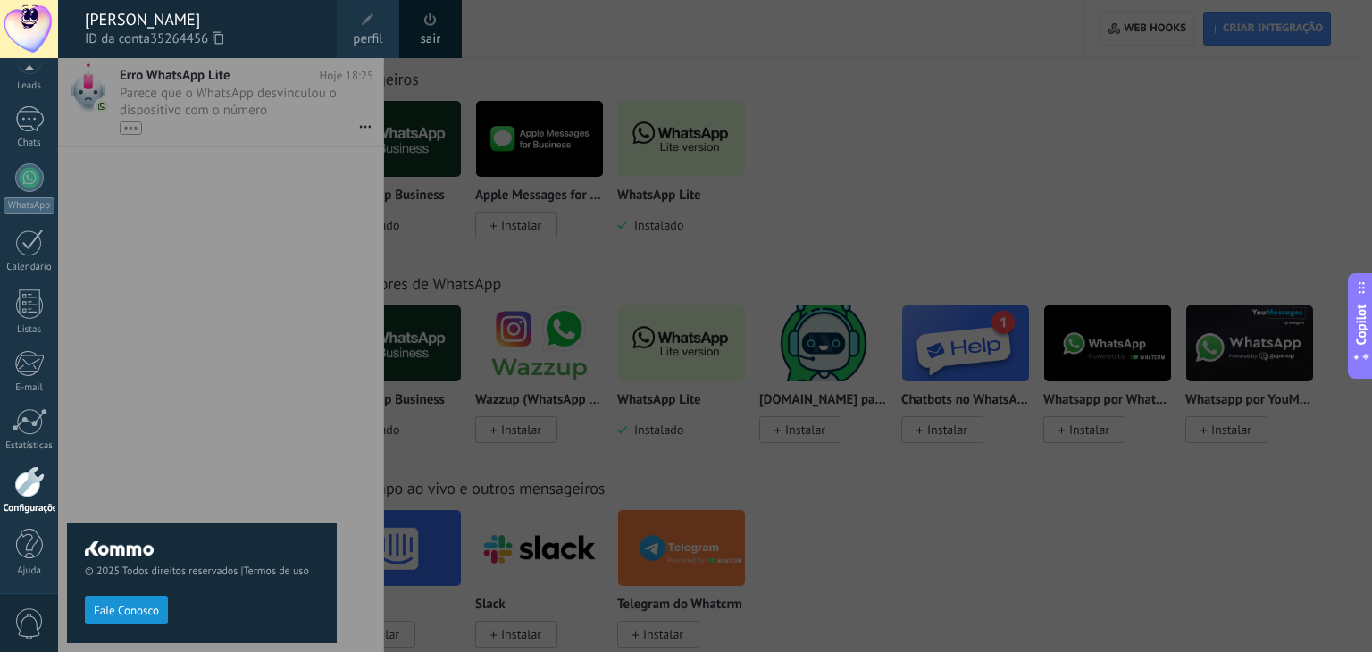
click at [377, 20] on link "perfil" at bounding box center [368, 29] width 63 height 58
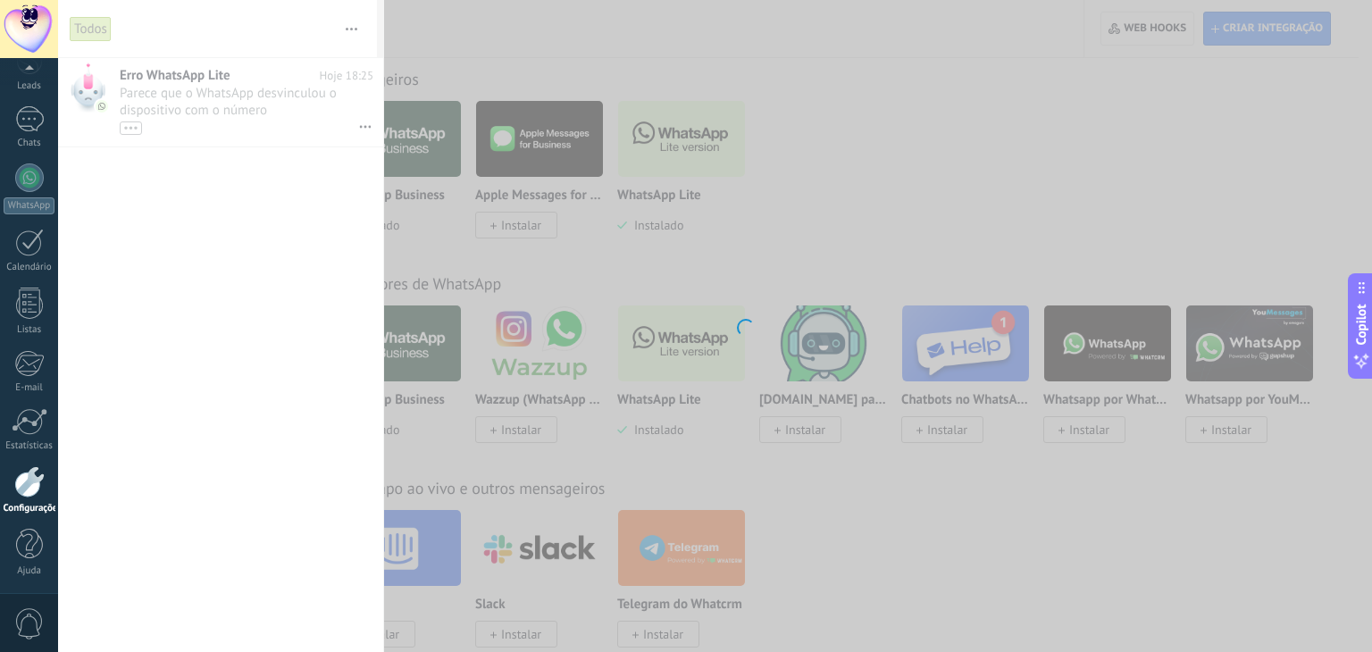
click at [18, 24] on div at bounding box center [29, 29] width 58 height 58
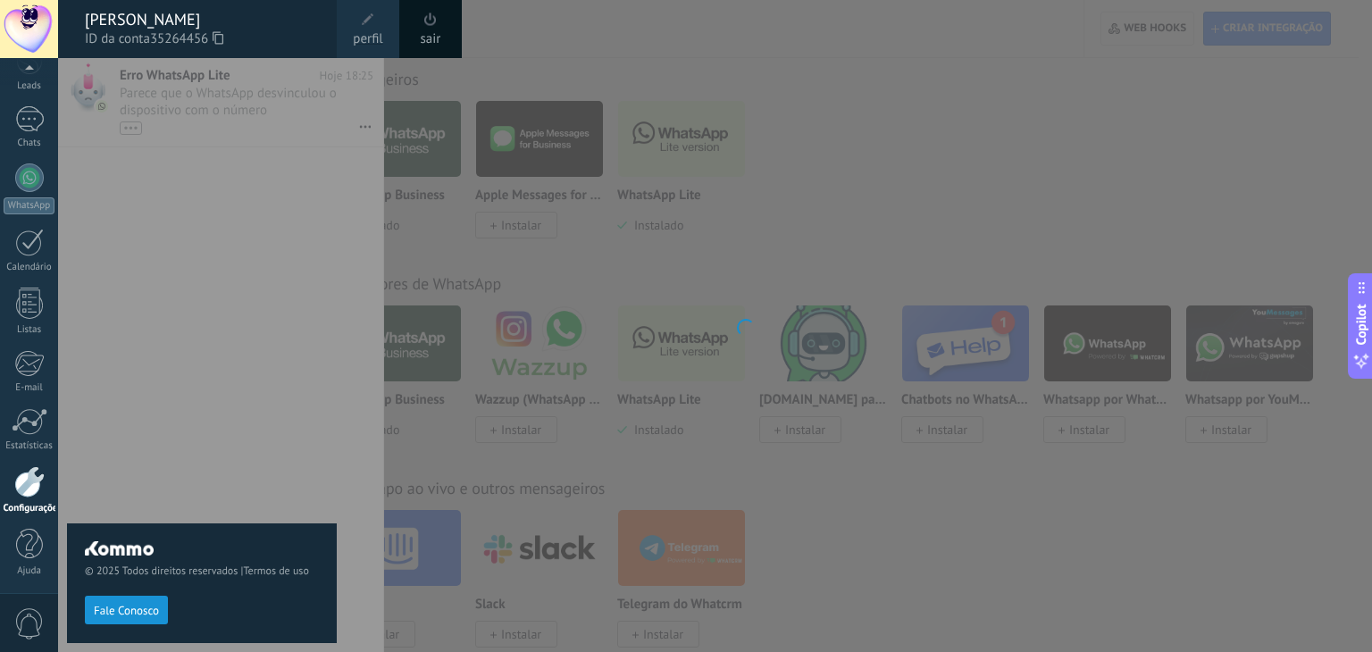
click at [433, 15] on span at bounding box center [430, 19] width 13 height 13
